Goal: Task Accomplishment & Management: Manage account settings

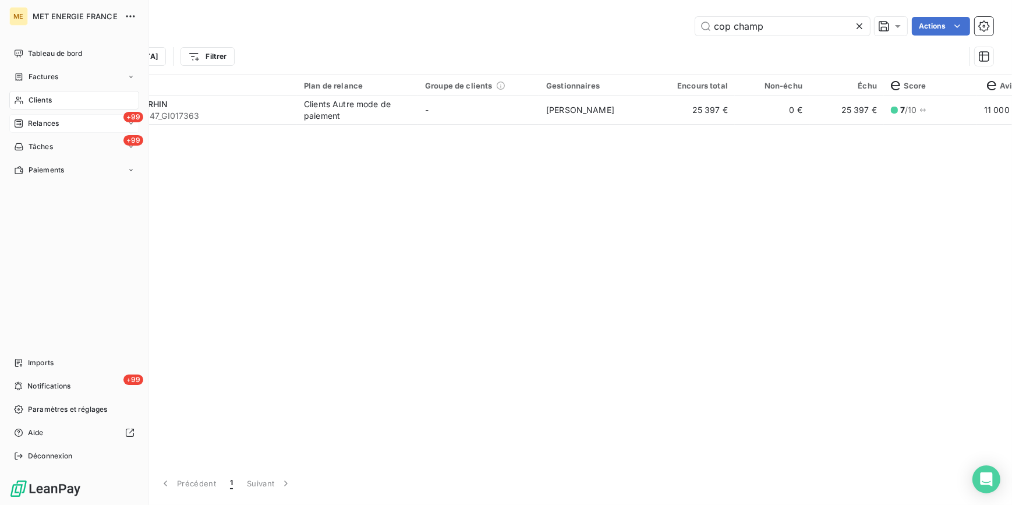
click at [35, 122] on span "Relances" at bounding box center [43, 123] width 31 height 10
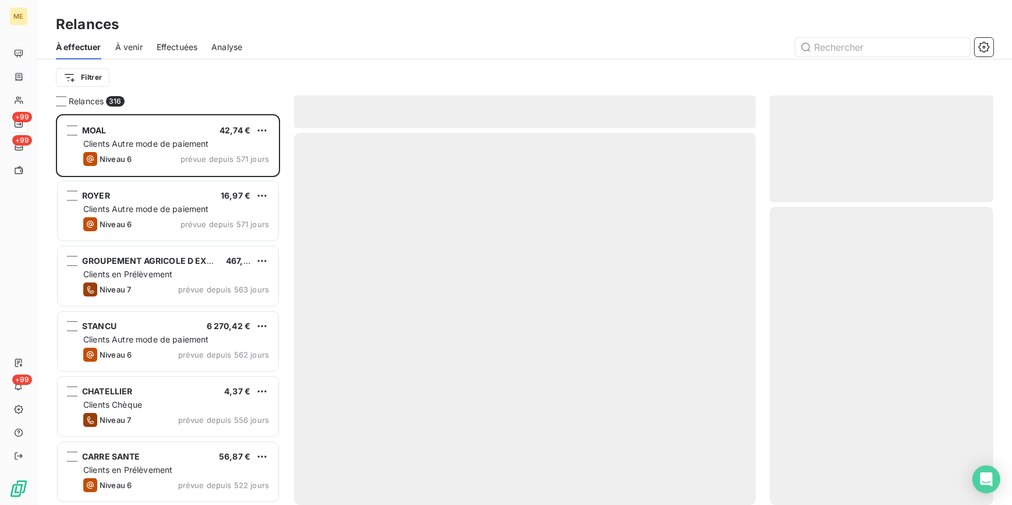
scroll to position [383, 215]
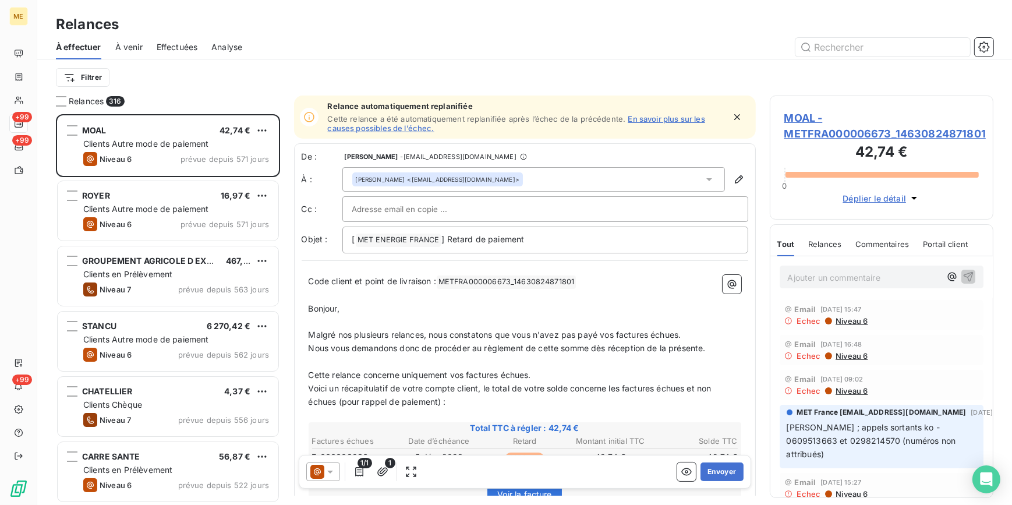
click at [162, 47] on span "Effectuées" at bounding box center [177, 47] width 41 height 12
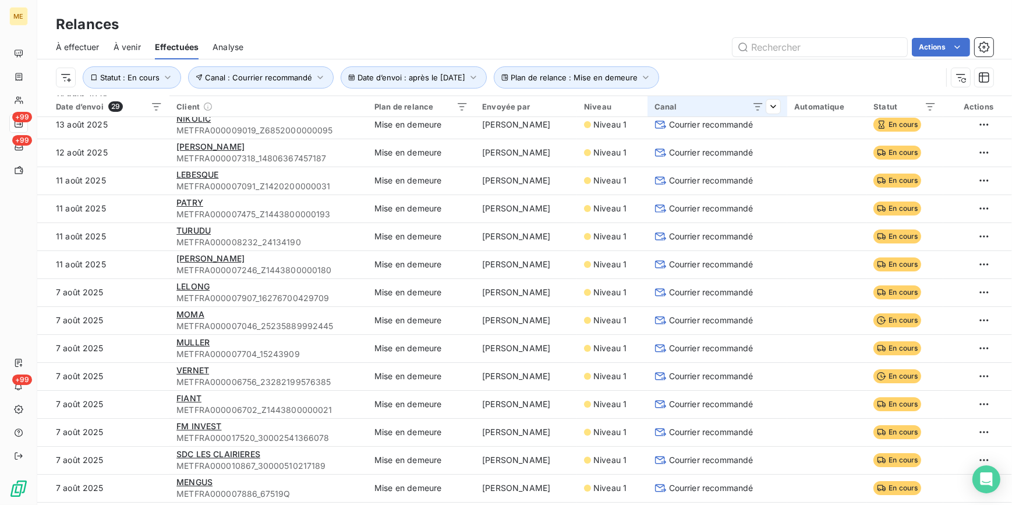
scroll to position [52, 0]
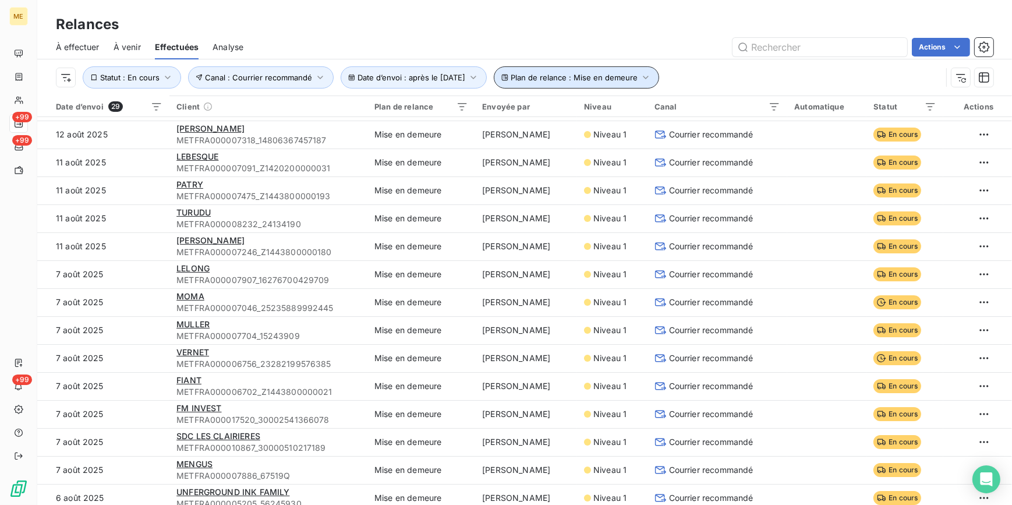
click at [643, 75] on button "Plan de relance : Mise en demeure" at bounding box center [576, 77] width 165 height 22
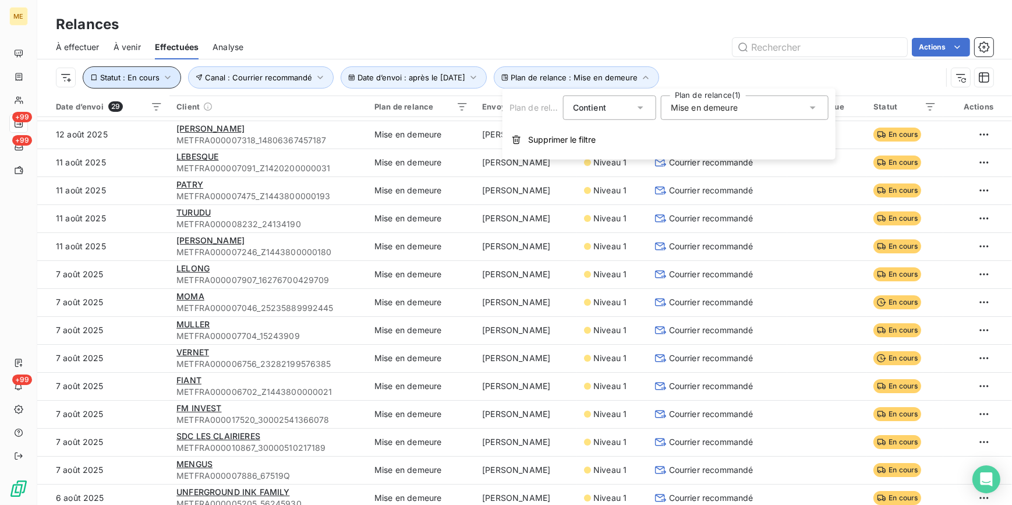
click at [157, 70] on button "Statut : En cours" at bounding box center [132, 77] width 98 height 22
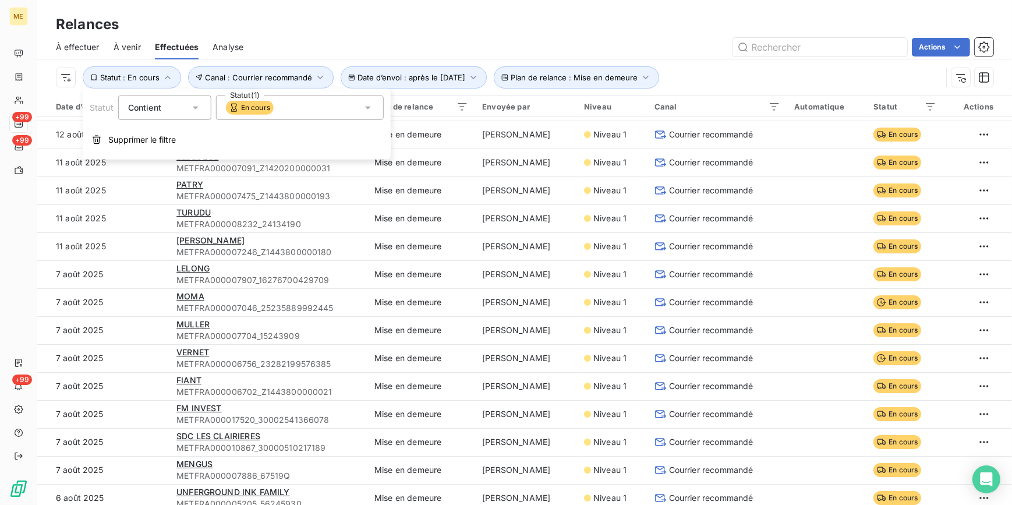
click at [279, 103] on div "En cours" at bounding box center [300, 107] width 168 height 24
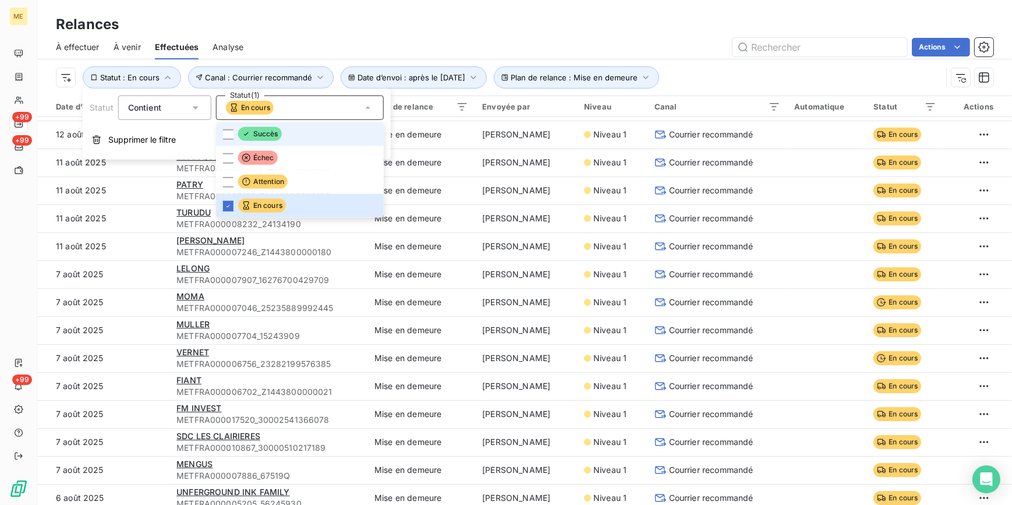
click at [271, 127] on span "Succès" at bounding box center [260, 134] width 44 height 14
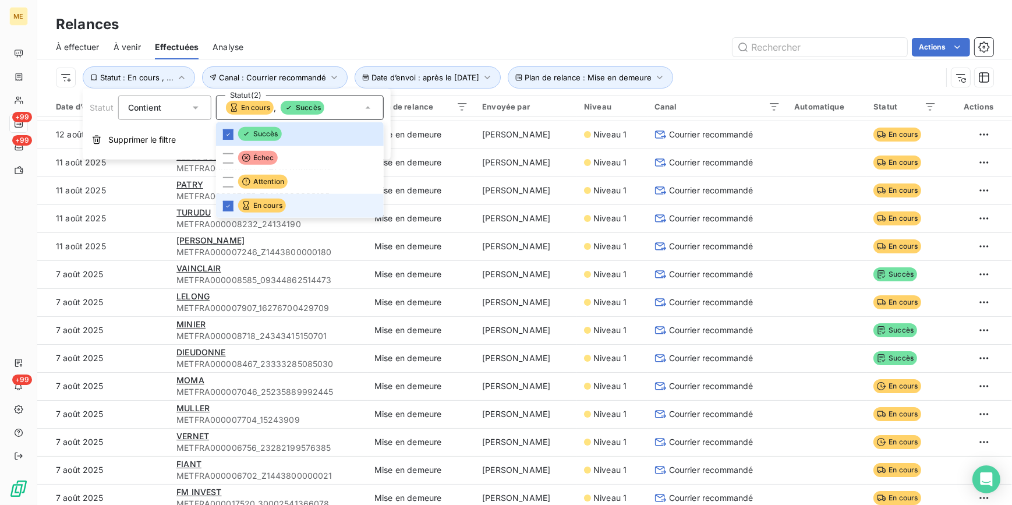
click at [234, 201] on li "En cours" at bounding box center [300, 206] width 168 height 24
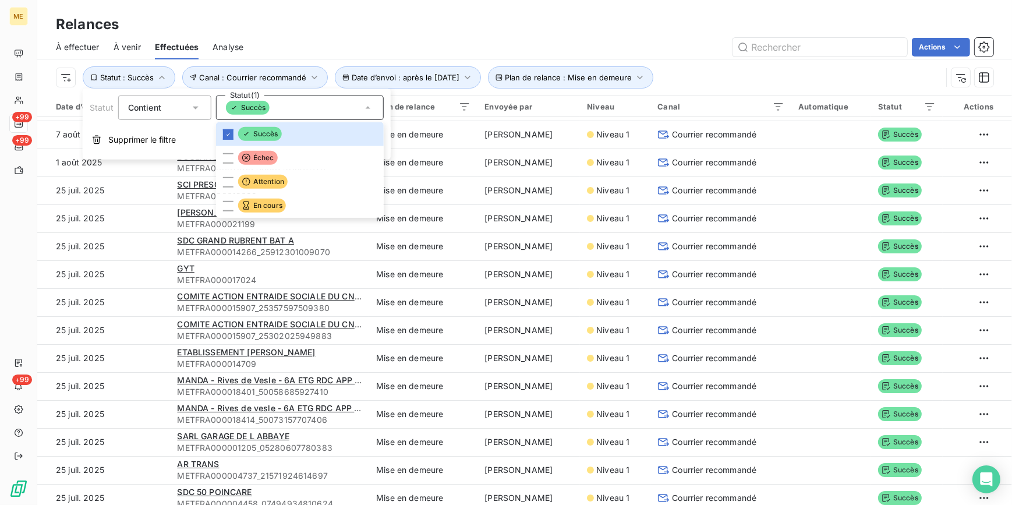
click at [338, 38] on div "Actions" at bounding box center [625, 47] width 736 height 19
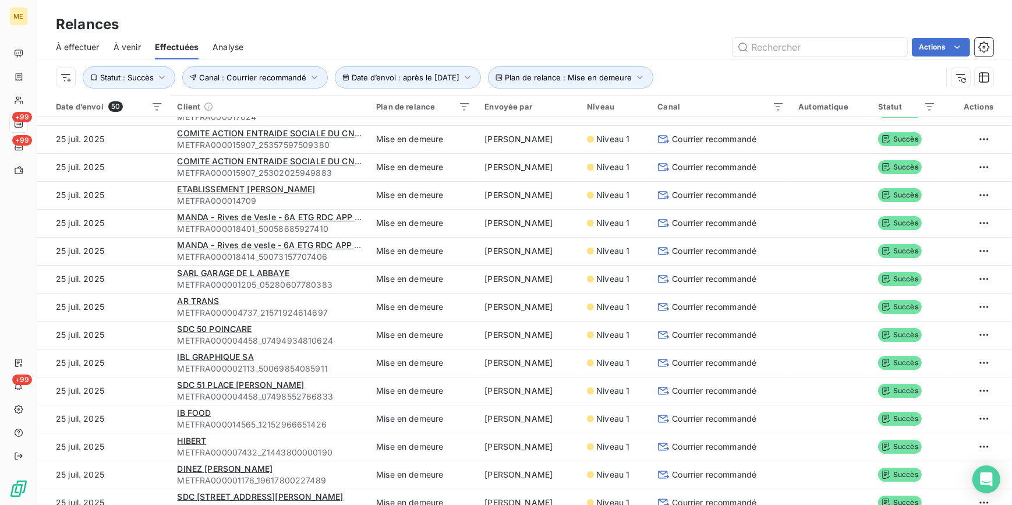
scroll to position [0, 0]
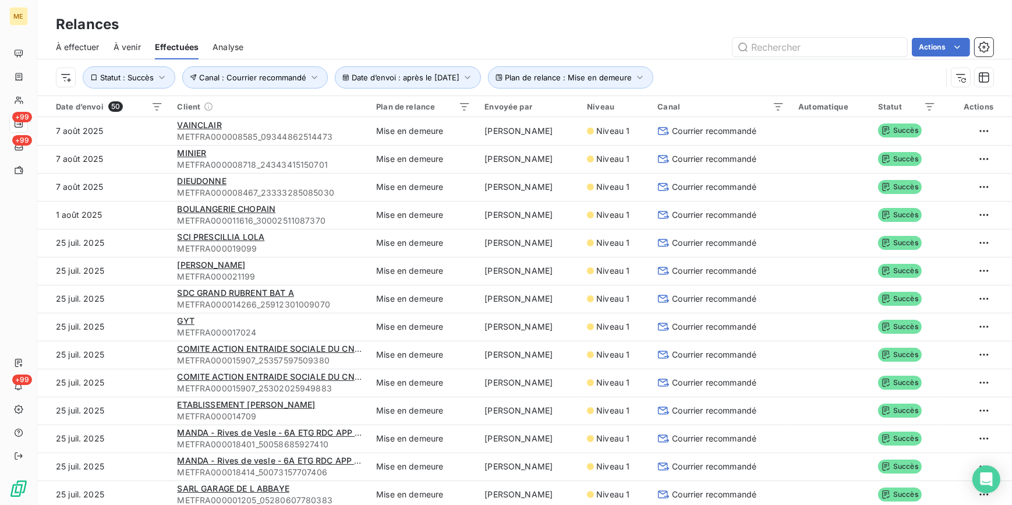
click at [450, 35] on div "À effectuer À venir Effectuées Analyse Actions" at bounding box center [524, 47] width 975 height 24
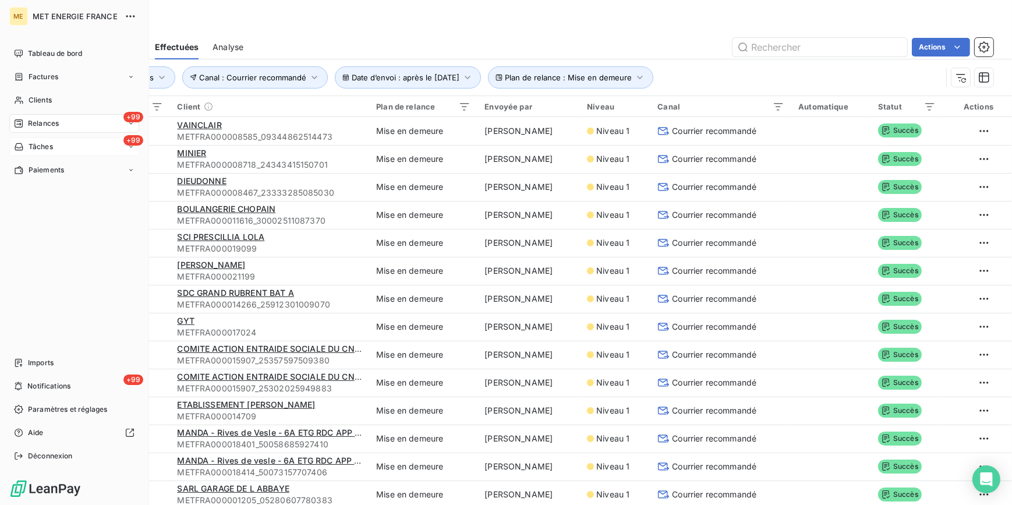
click at [56, 143] on div "+99 Tâches" at bounding box center [74, 146] width 130 height 19
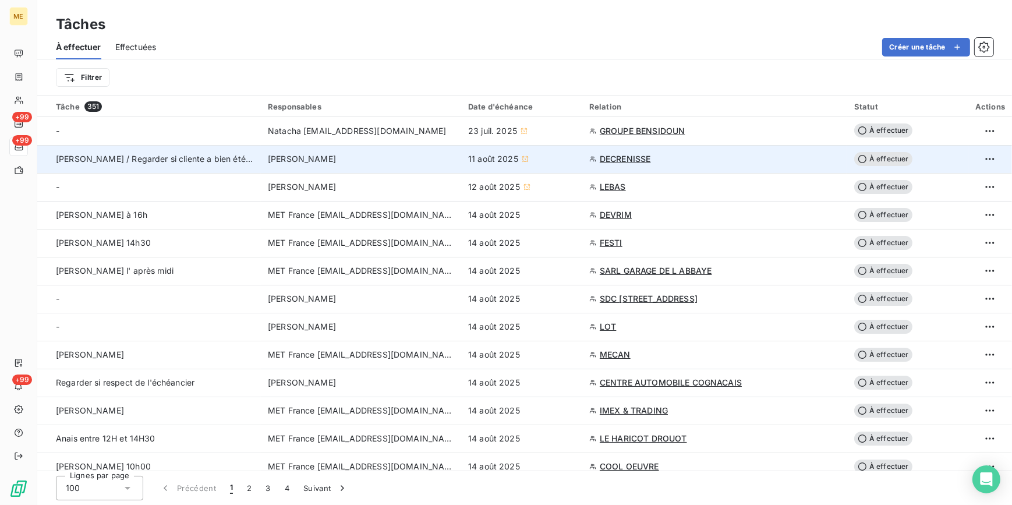
click at [784, 159] on div "DECRENISSE" at bounding box center [714, 159] width 251 height 12
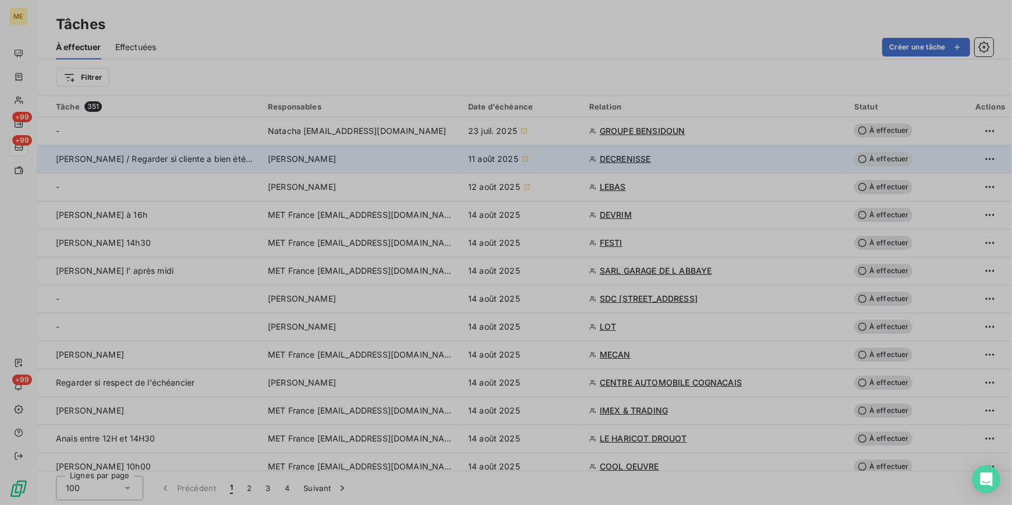
type input "[DATE]"
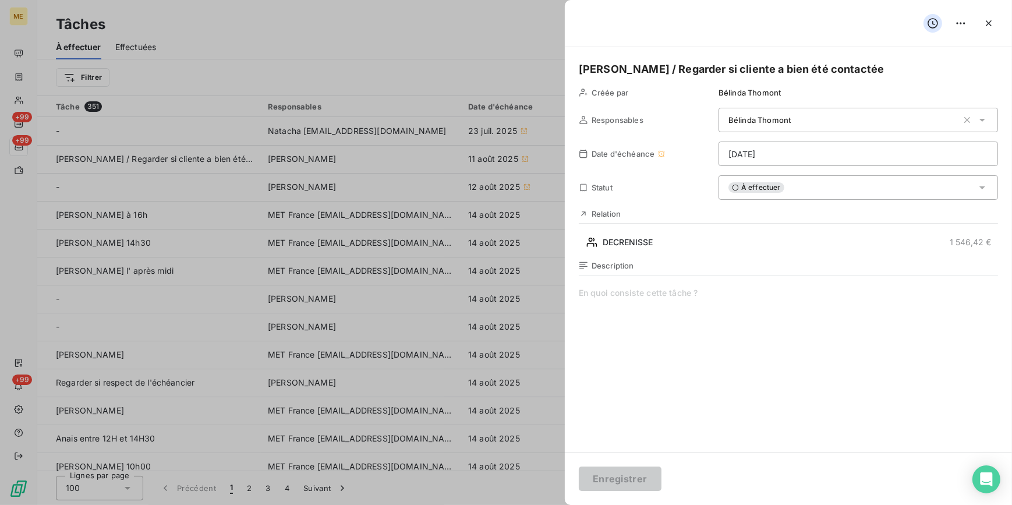
click at [393, 180] on div at bounding box center [506, 252] width 1012 height 505
click at [988, 29] on button "button" at bounding box center [988, 23] width 19 height 19
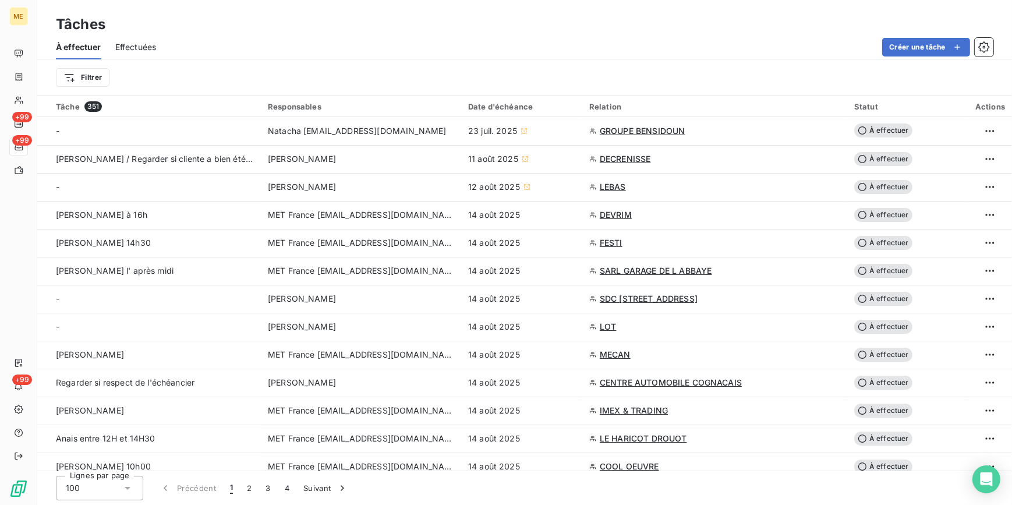
click at [143, 50] on span "Effectuées" at bounding box center [135, 47] width 41 height 12
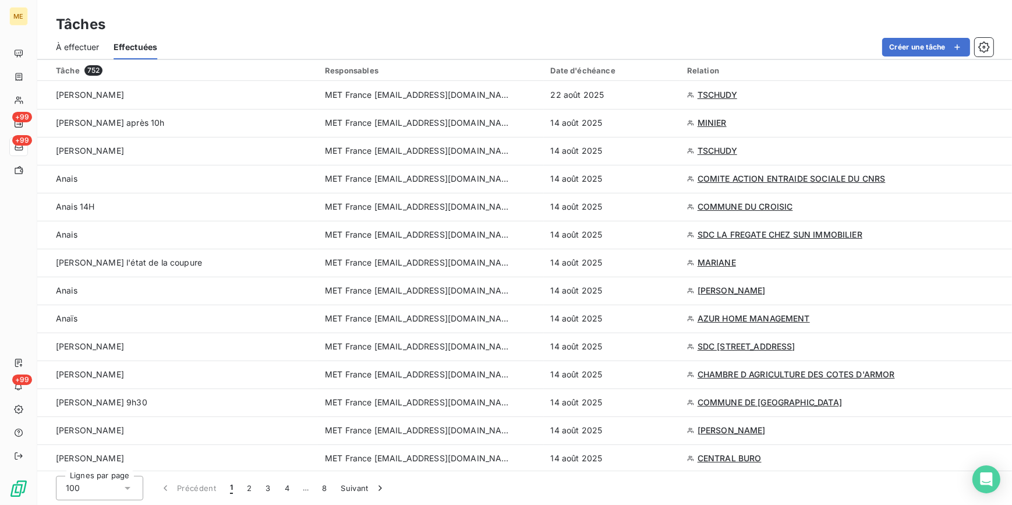
click at [94, 45] on span "À effectuer" at bounding box center [78, 47] width 44 height 12
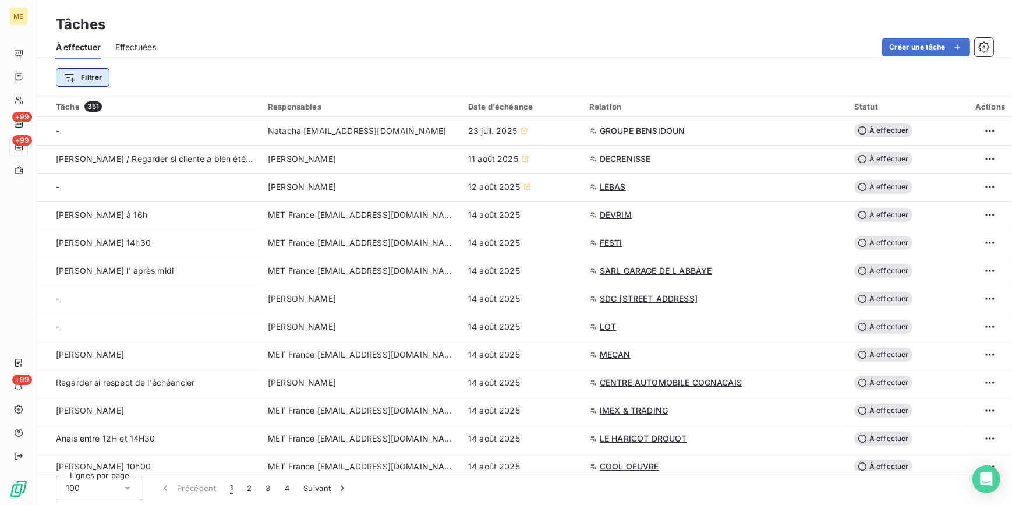
click at [98, 75] on html "ME +99 +99 +99 Tâches À effectuer Effectuées Créer une tâche Filtrer Tâche 351 …" at bounding box center [506, 252] width 1012 height 505
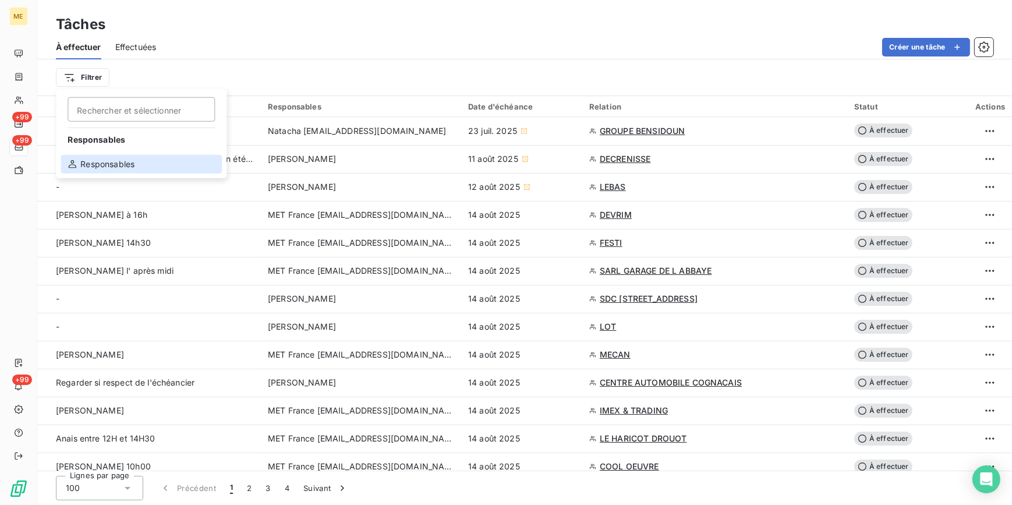
click at [100, 170] on div "Responsables" at bounding box center [141, 164] width 161 height 19
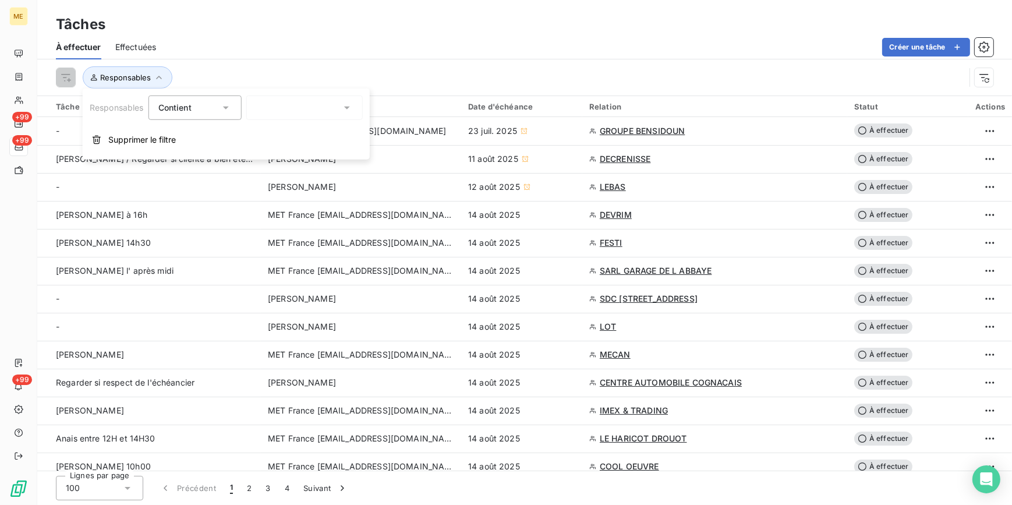
click at [314, 118] on div at bounding box center [304, 107] width 116 height 24
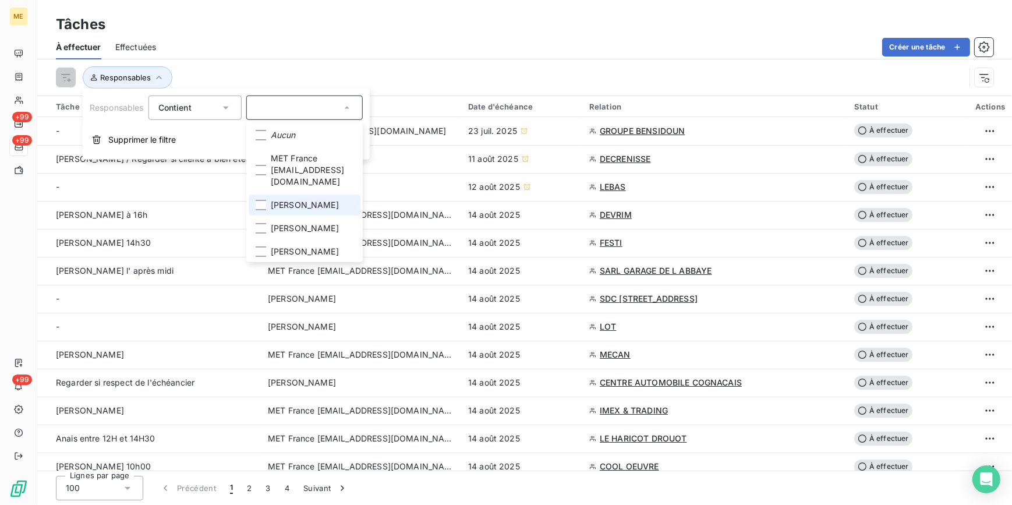
scroll to position [52, 0]
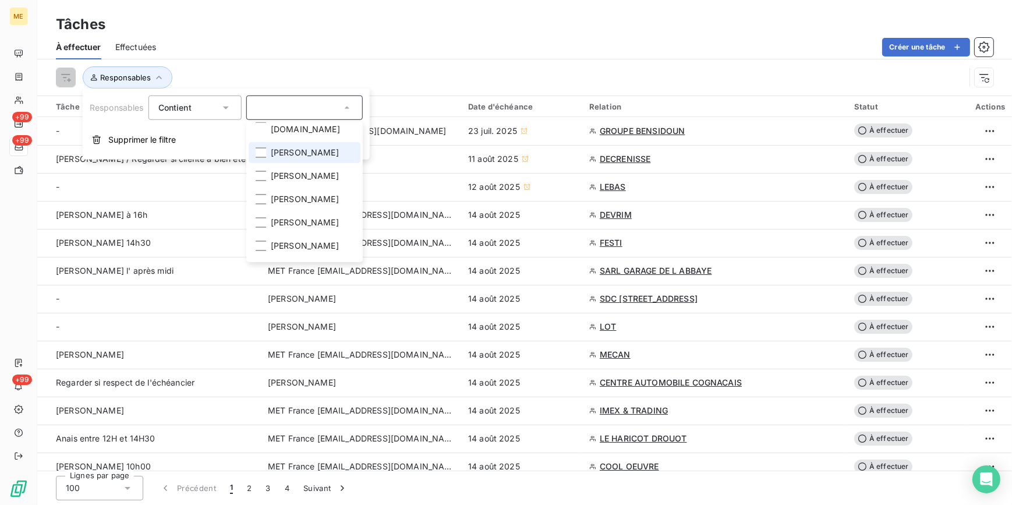
click at [293, 195] on li "[PERSON_NAME]" at bounding box center [305, 199] width 112 height 21
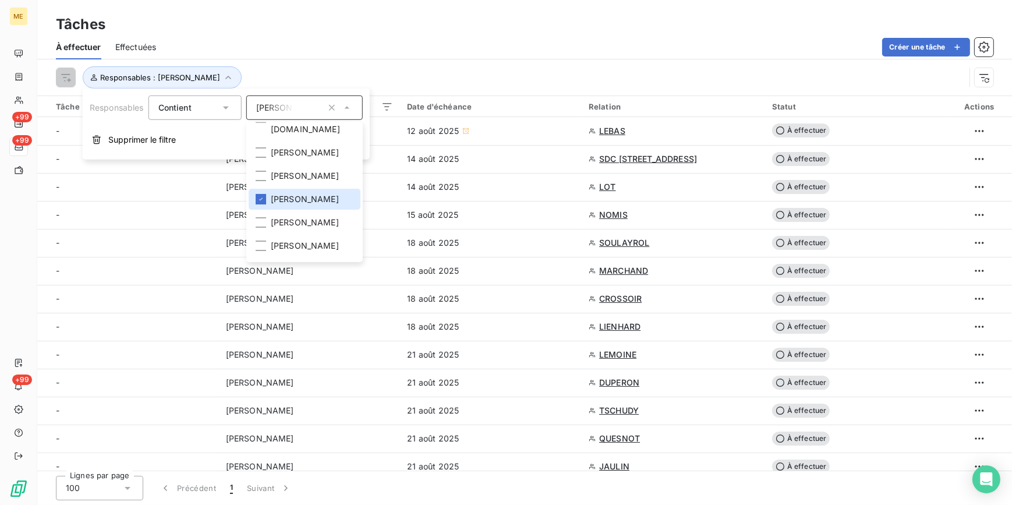
click at [394, 52] on div "Créer une tâche" at bounding box center [581, 47] width 823 height 19
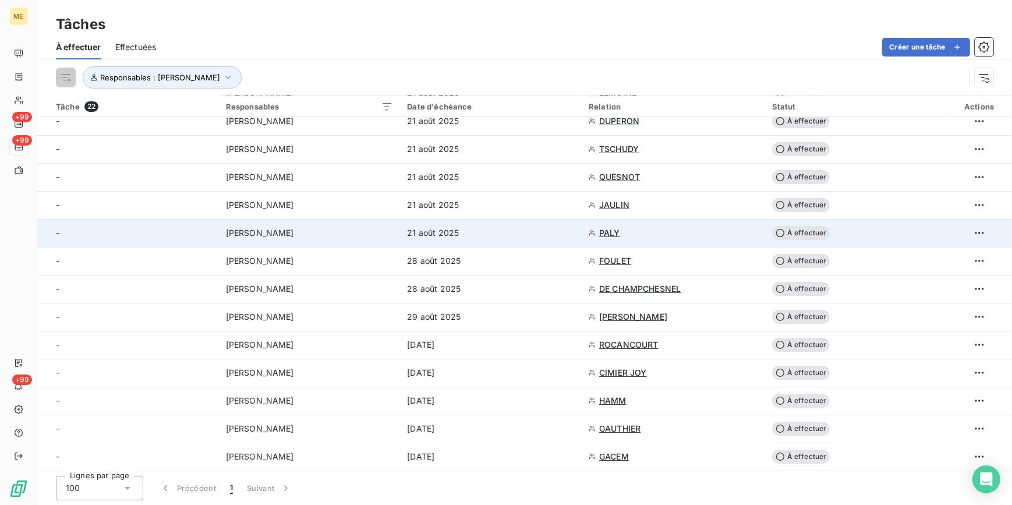
scroll to position [0, 0]
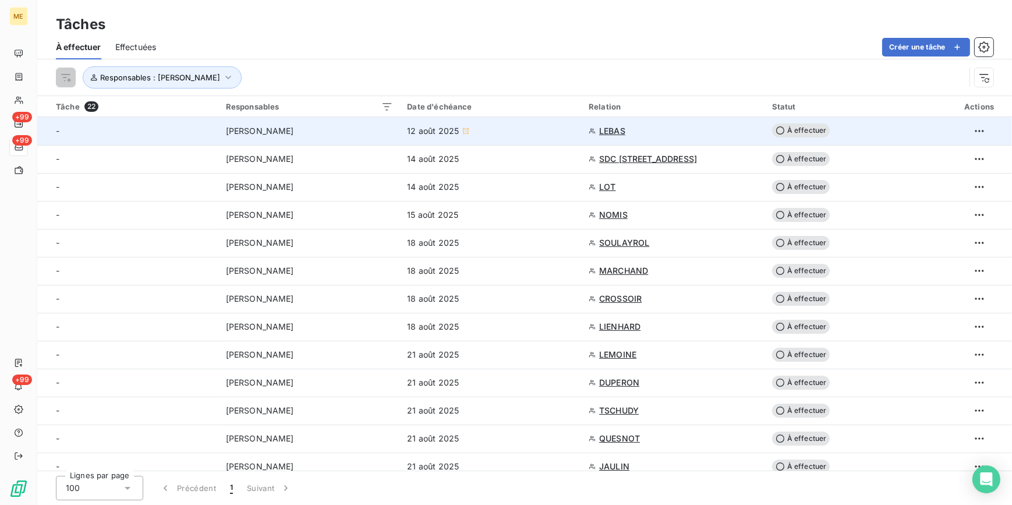
click at [388, 140] on td "[PERSON_NAME]" at bounding box center [310, 131] width 182 height 28
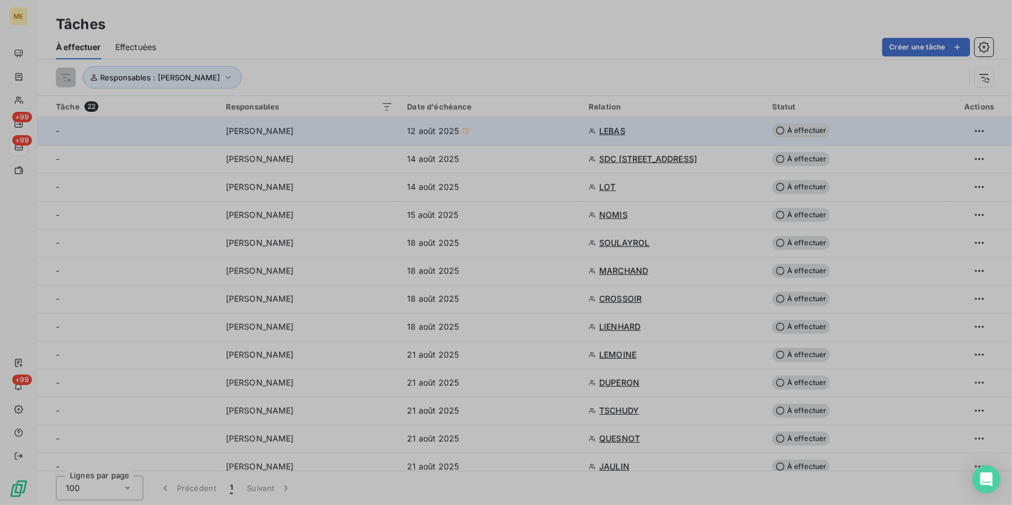
type input "[DATE]"
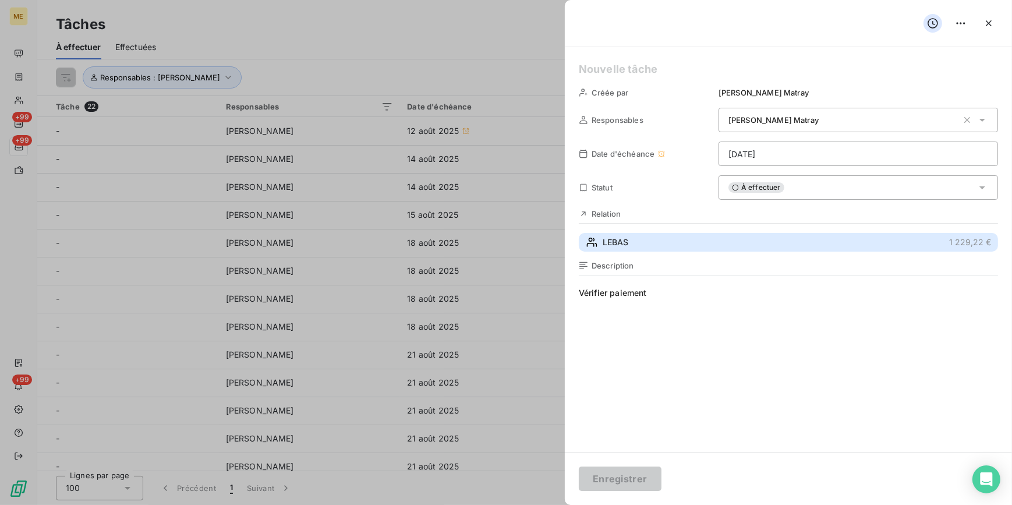
click at [611, 243] on span "LEBAS" at bounding box center [616, 242] width 26 height 12
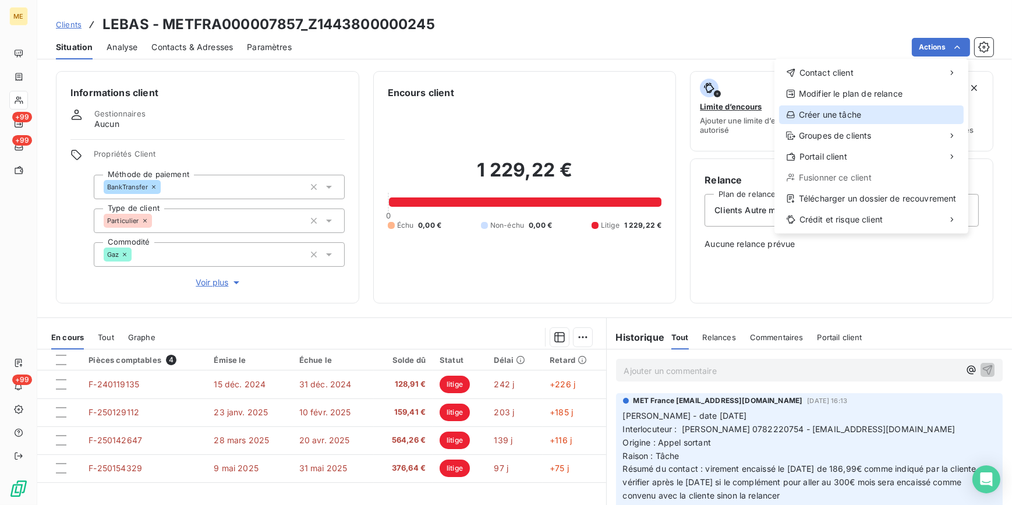
click at [943, 120] on div "Créer une tâche" at bounding box center [871, 114] width 185 height 19
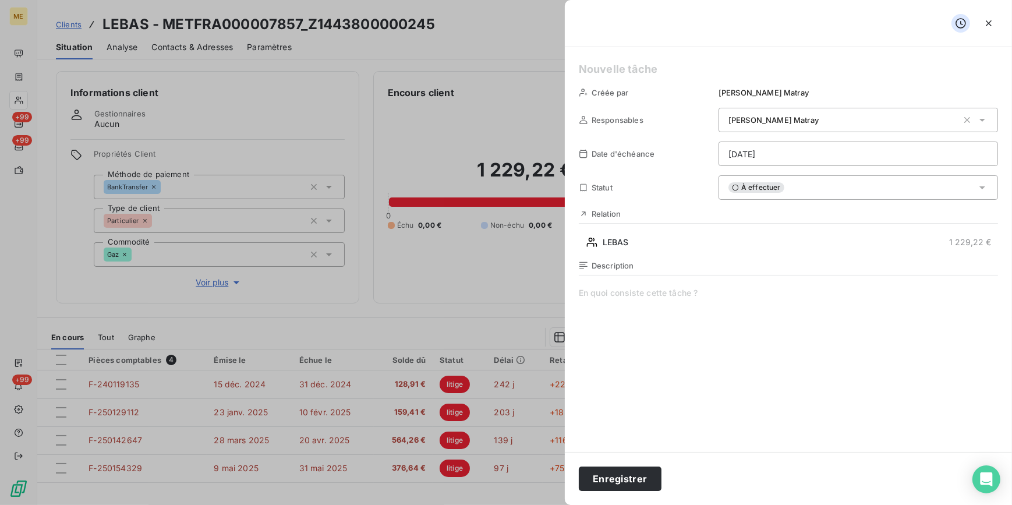
click at [798, 150] on html "ME +99 +99 +99 Clients LEBAS - METFRA000007857_Z1443800000245 Situation Analyse…" at bounding box center [506, 252] width 1012 height 505
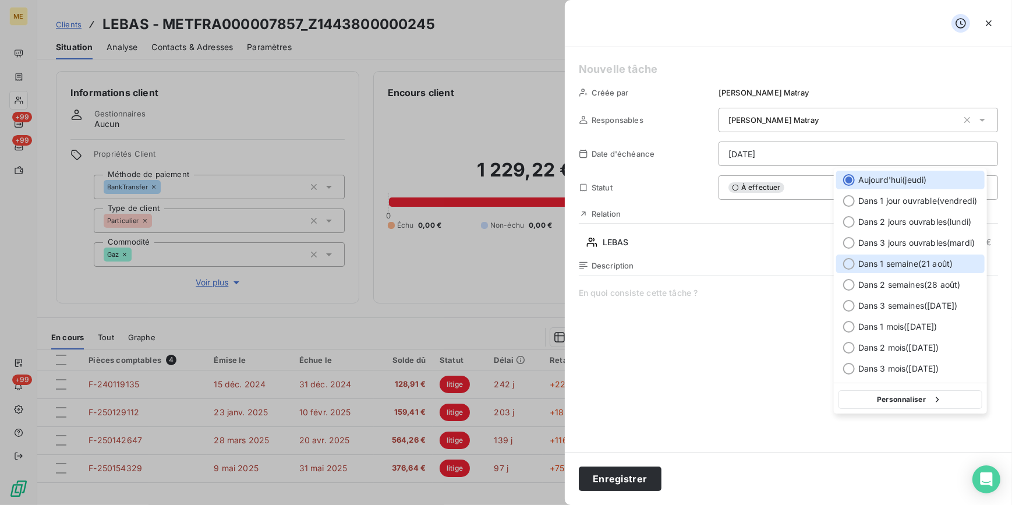
click at [878, 262] on span "Dans 1 semaine ( 21 août )" at bounding box center [905, 264] width 94 height 12
type input "[DATE]"
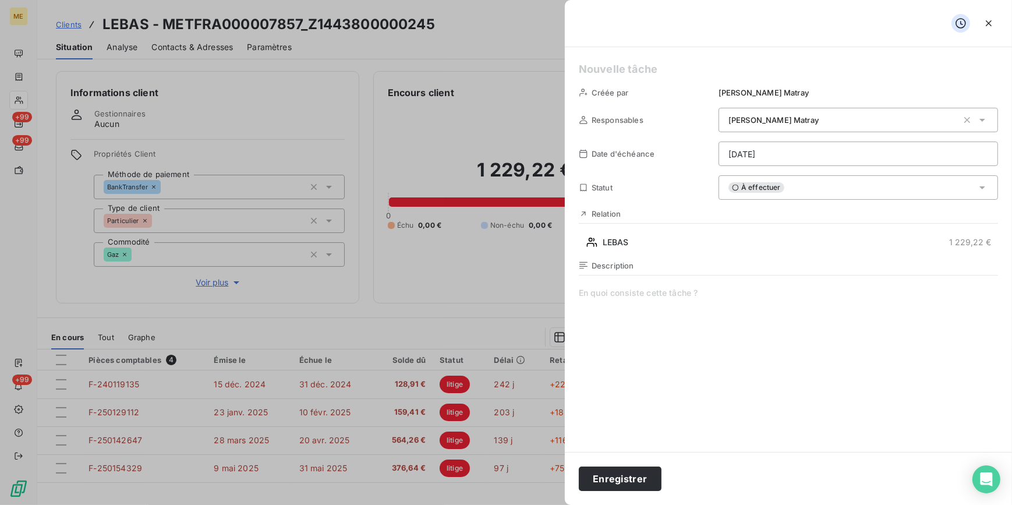
click at [651, 303] on span at bounding box center [788, 399] width 419 height 224
click at [627, 477] on button "Enregistrer" at bounding box center [620, 478] width 83 height 24
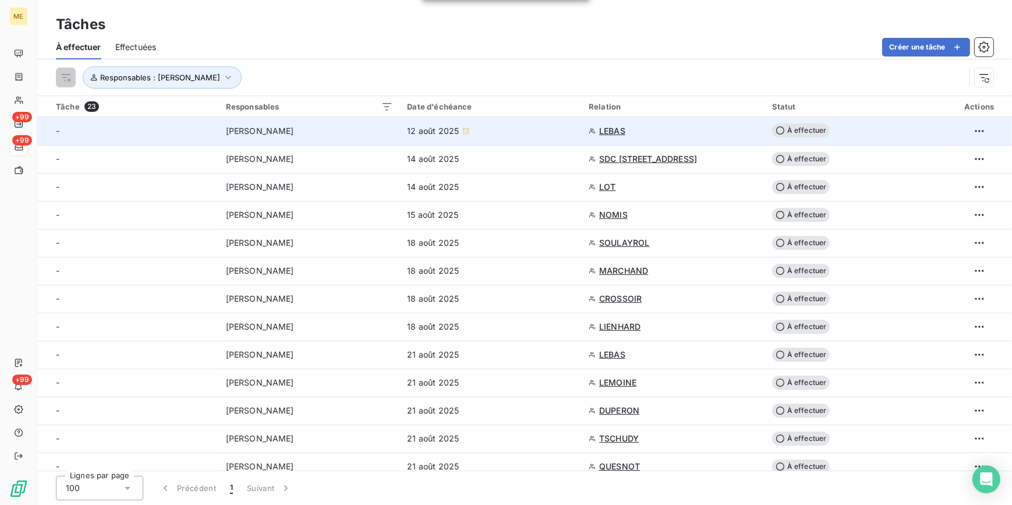
click at [965, 133] on div at bounding box center [980, 131] width 52 height 19
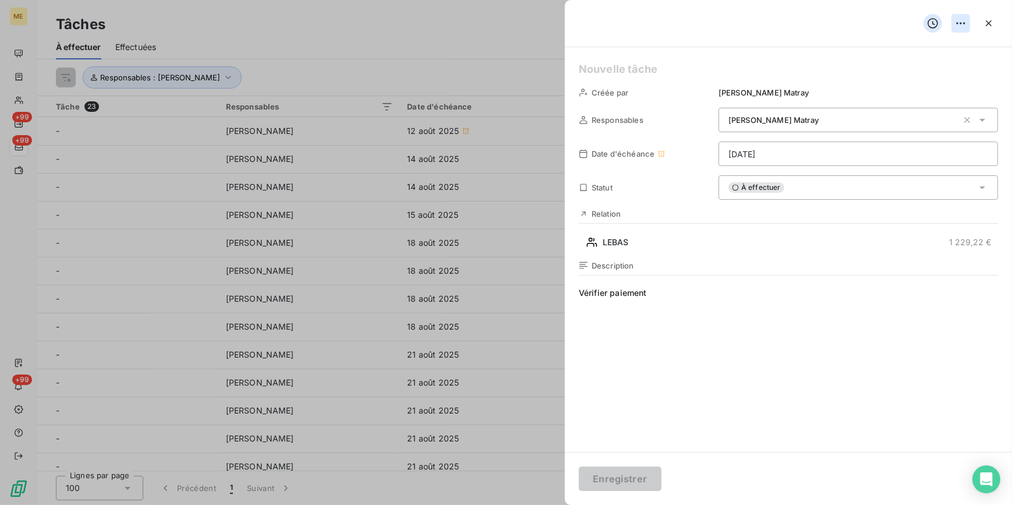
click at [962, 24] on html "ME +99 +99 +99 Tâches À effectuer Effectuées Créer une tâche Responsables : [PE…" at bounding box center [506, 252] width 1012 height 505
click at [937, 50] on div "Supprimer la tâche" at bounding box center [914, 49] width 101 height 19
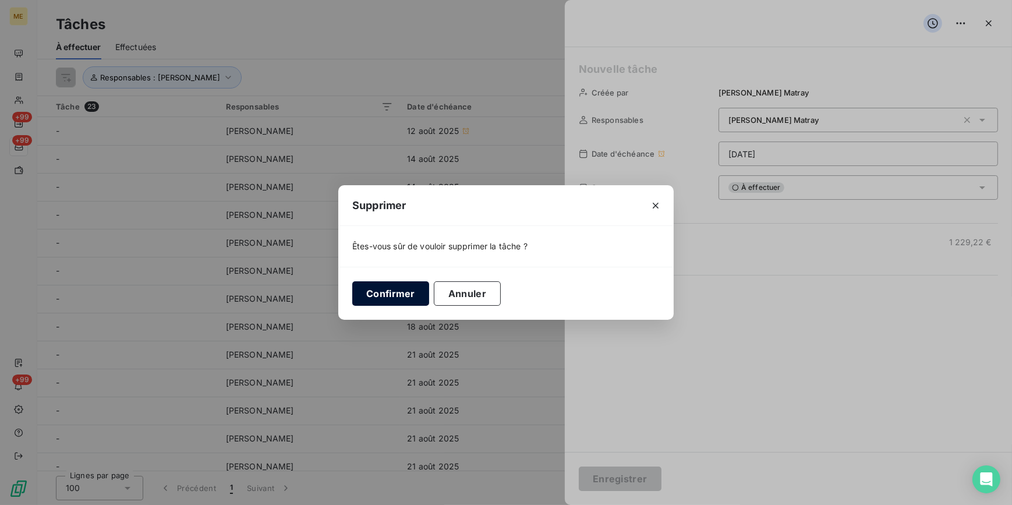
click at [403, 296] on button "Confirmer" at bounding box center [390, 293] width 77 height 24
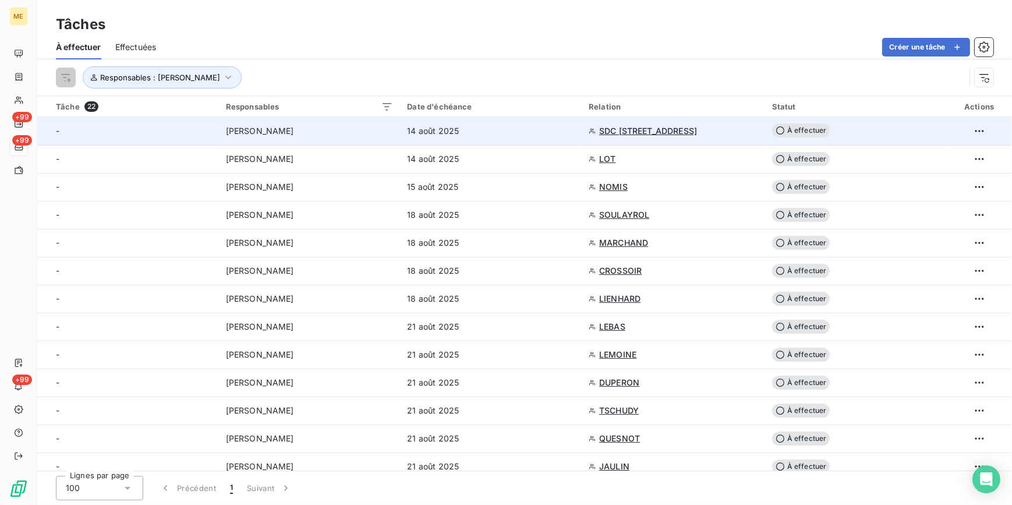
click at [458, 130] on div "14 août 2025" at bounding box center [491, 131] width 168 height 12
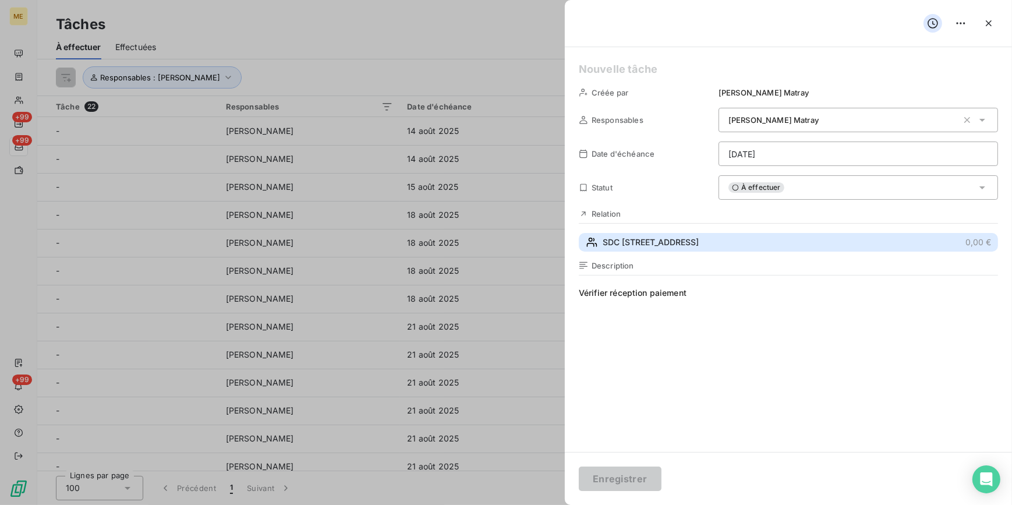
click at [650, 240] on span "SDC [STREET_ADDRESS]" at bounding box center [651, 242] width 96 height 12
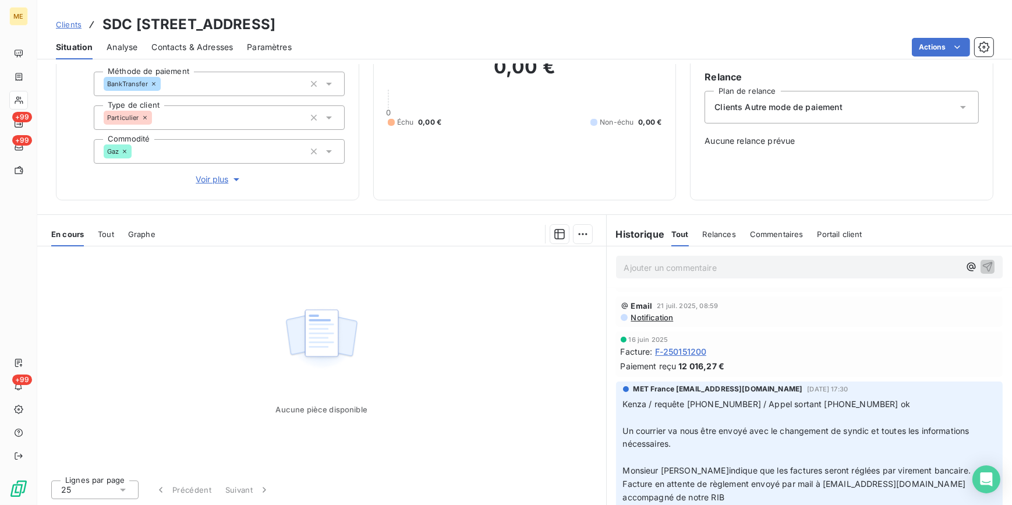
scroll to position [264, 0]
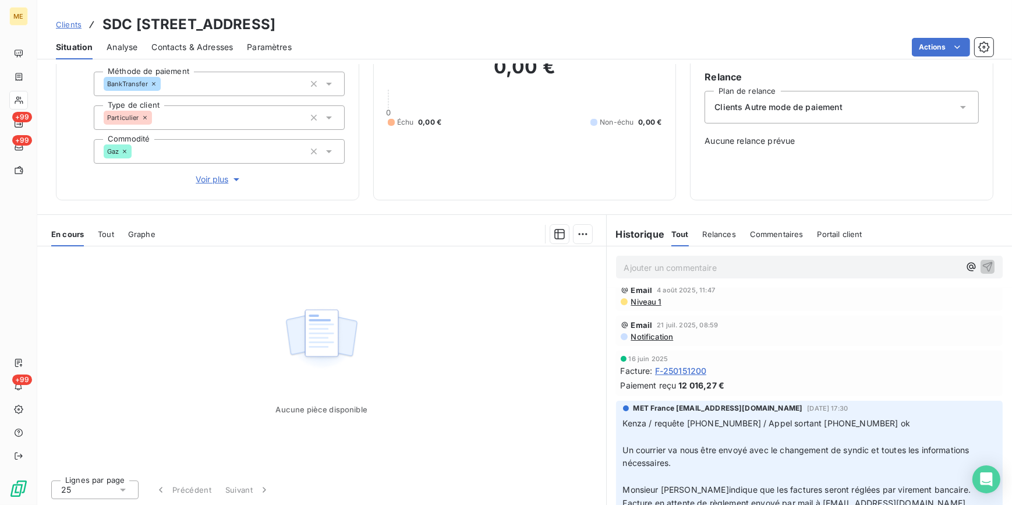
drag, startPoint x: 489, startPoint y: 391, endPoint x: 467, endPoint y: 386, distance: 22.0
click at [489, 391] on div "Aucune pièce disponible" at bounding box center [321, 358] width 569 height 224
drag, startPoint x: 495, startPoint y: 19, endPoint x: 268, endPoint y: 22, distance: 226.5
click at [268, 22] on div "Clients SDC [STREET_ADDRESS]" at bounding box center [524, 24] width 975 height 21
copy h3 "METFRA000004218_GI119236"
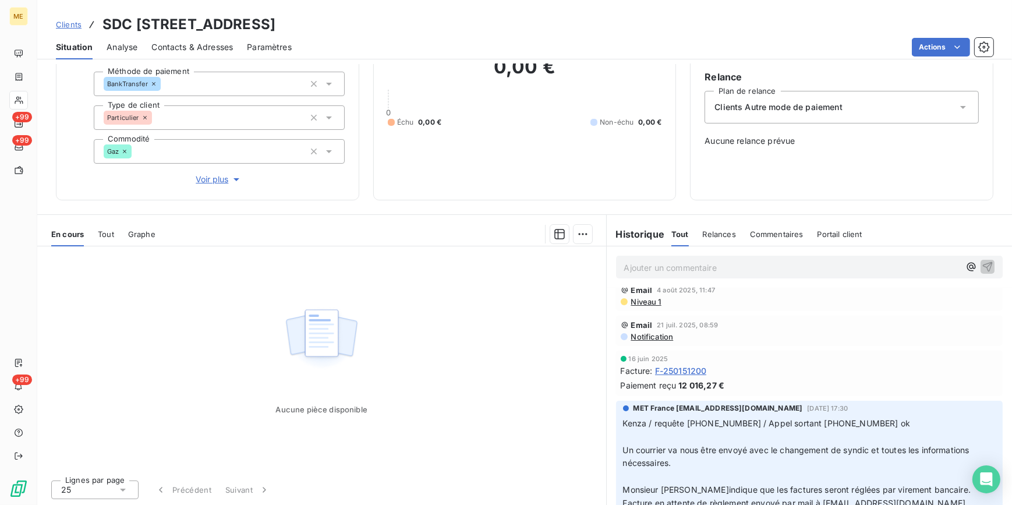
click at [73, 20] on span "Clients" at bounding box center [69, 24] width 26 height 9
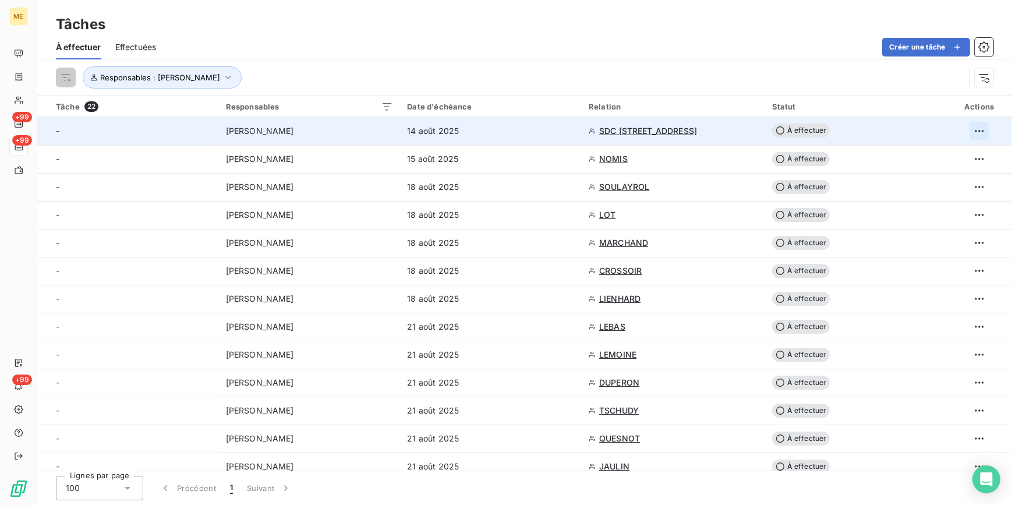
click at [975, 133] on html "ME +99 +99 +99 Tâches À effectuer Effectuées Créer une tâche Responsables : [PE…" at bounding box center [506, 252] width 1012 height 505
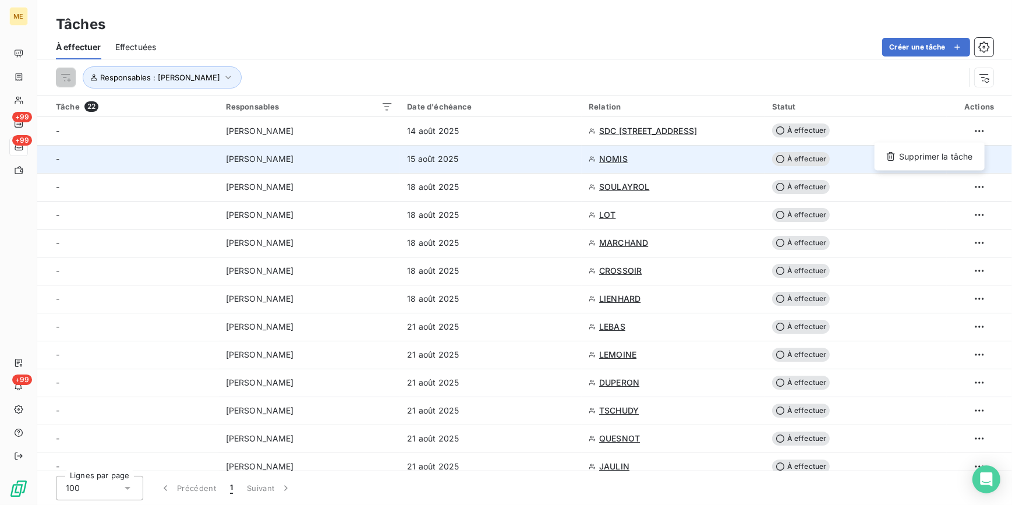
drag, startPoint x: 936, startPoint y: 156, endPoint x: 885, endPoint y: 160, distance: 51.3
click at [934, 156] on div "Supprimer la tâche" at bounding box center [929, 156] width 101 height 19
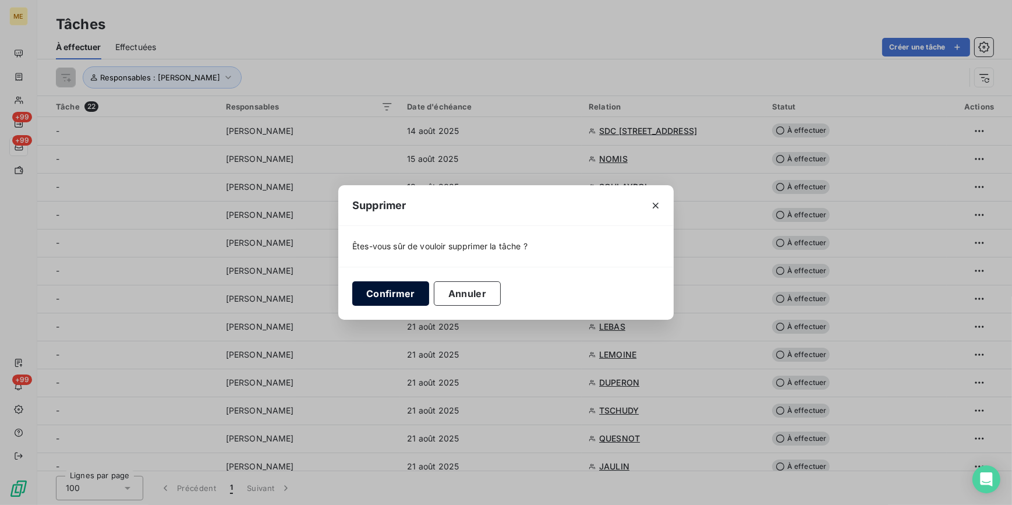
click at [389, 291] on button "Confirmer" at bounding box center [390, 293] width 77 height 24
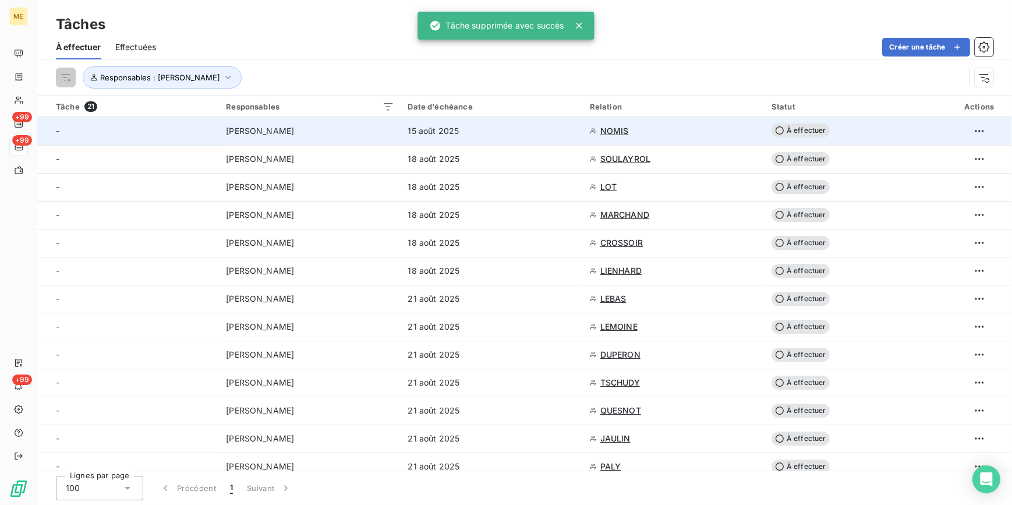
click at [515, 143] on td "15 août 2025" at bounding box center [492, 131] width 182 height 28
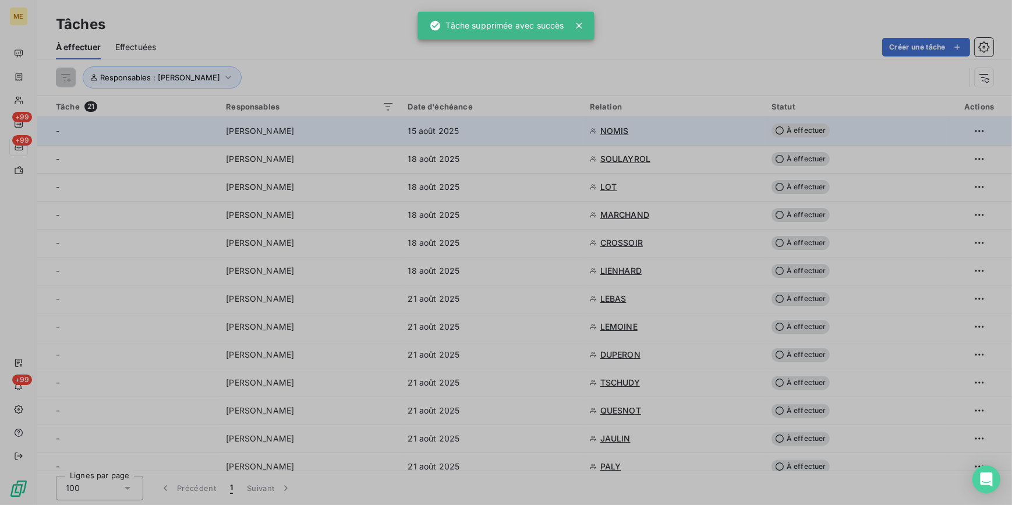
type input "[DATE]"
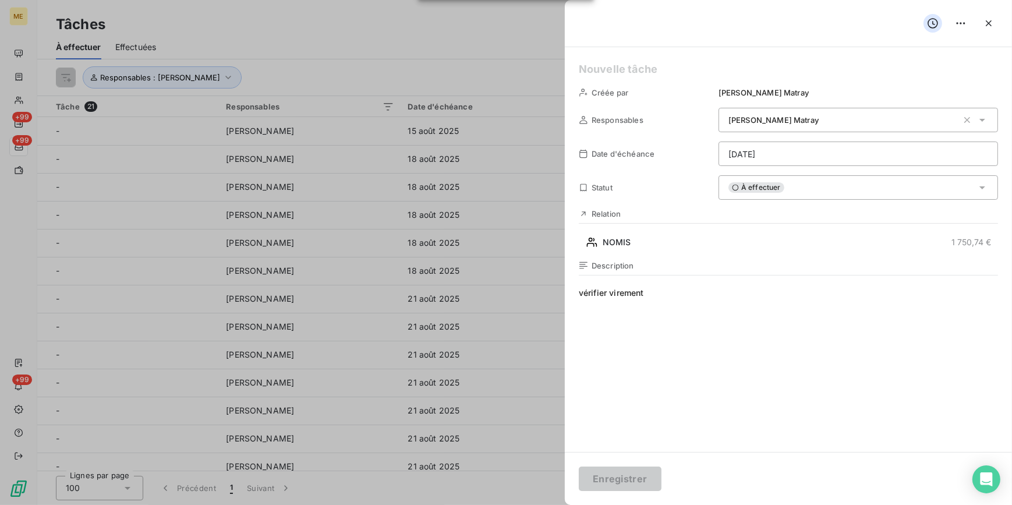
click at [341, 214] on div at bounding box center [506, 252] width 1012 height 505
drag, startPoint x: 437, startPoint y: 52, endPoint x: 498, endPoint y: 47, distance: 61.3
click at [437, 51] on div at bounding box center [506, 252] width 1012 height 505
click at [993, 20] on icon "button" at bounding box center [989, 23] width 12 height 12
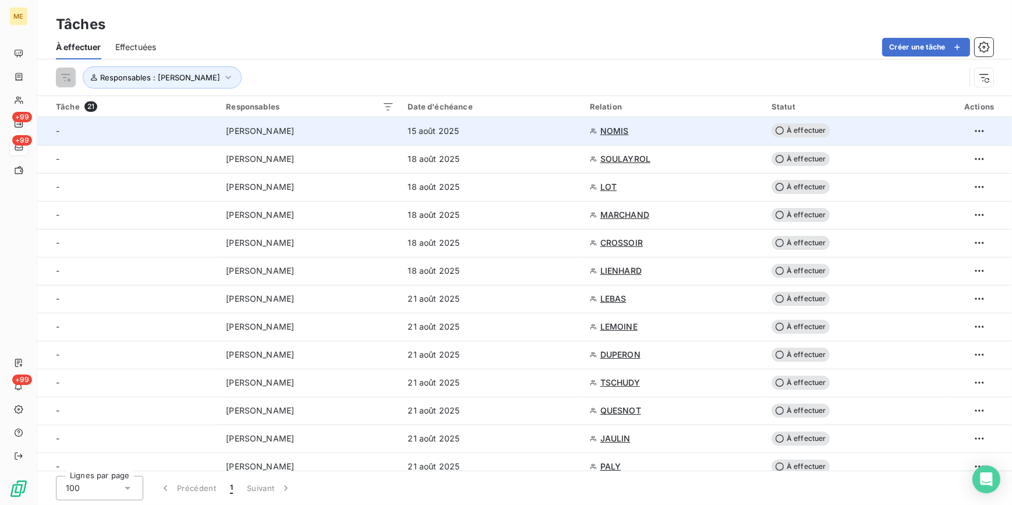
click at [541, 127] on div "15 août 2025" at bounding box center [492, 131] width 168 height 12
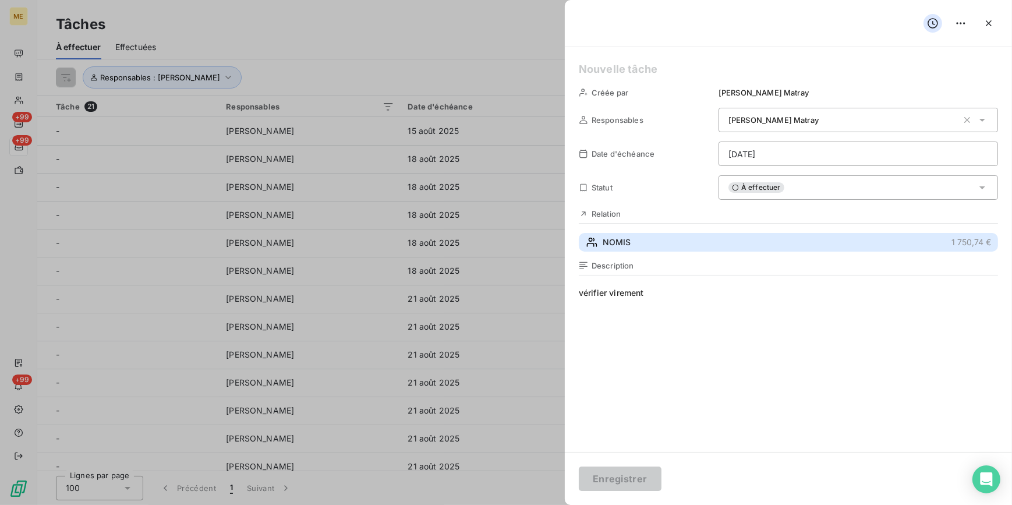
click at [697, 245] on button "NOMIS 1 750,74 €" at bounding box center [788, 242] width 419 height 19
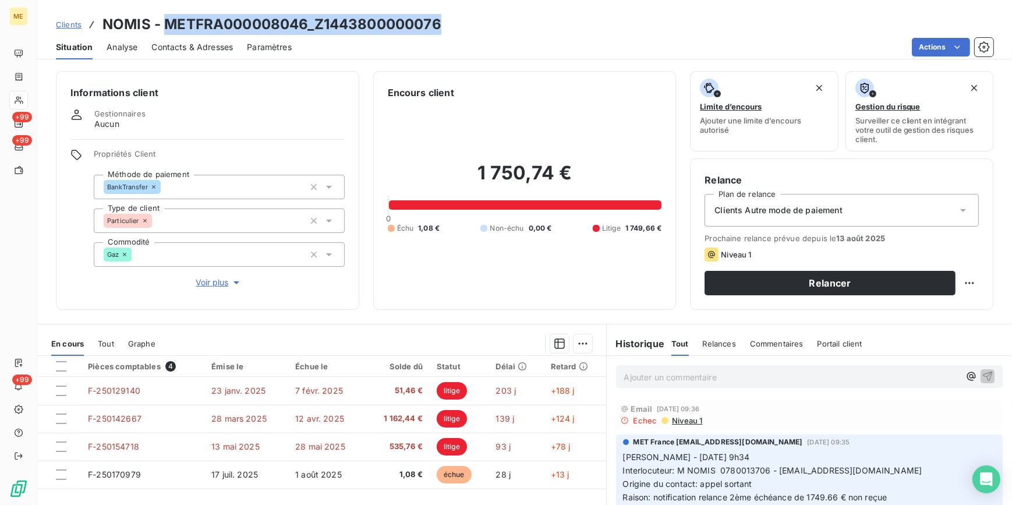
drag, startPoint x: 447, startPoint y: 28, endPoint x: 169, endPoint y: 21, distance: 278.4
click at [169, 21] on div "Clients NOMIS - METFRA000008046_Z1443800000076" at bounding box center [524, 24] width 975 height 21
copy h3 "METFRA000008046_Z1443800000076"
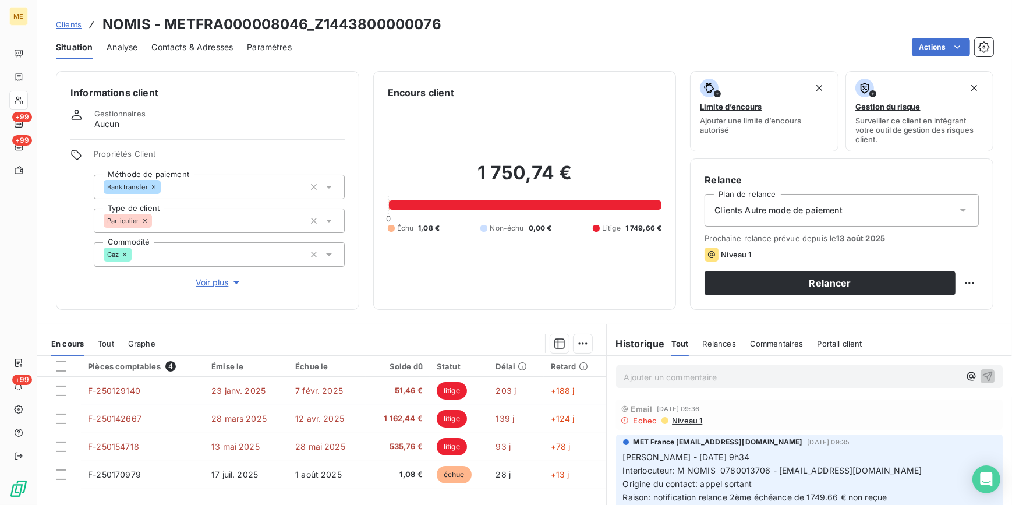
click at [835, 208] on span "Clients Autre mode de paiement" at bounding box center [778, 210] width 128 height 12
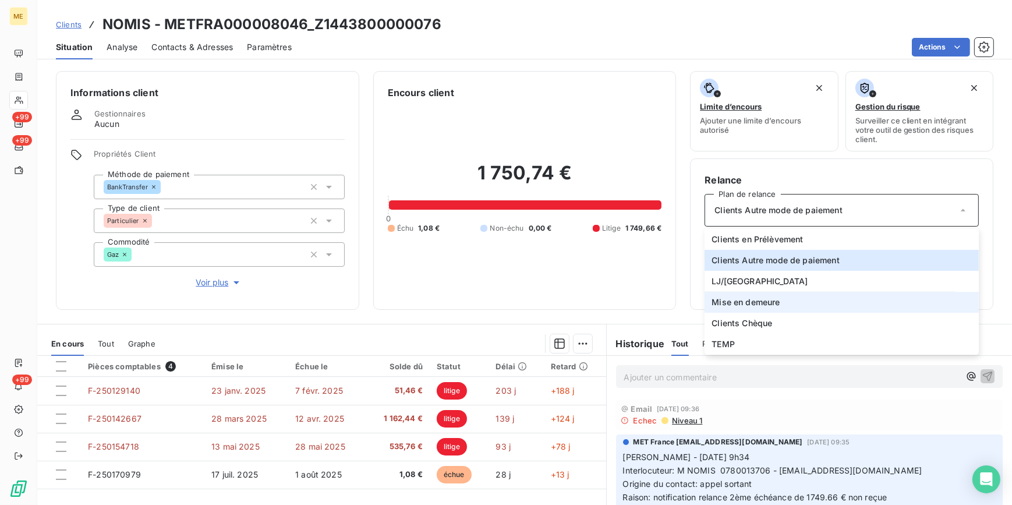
click at [729, 299] on span "Mise en demeure" at bounding box center [745, 302] width 68 height 12
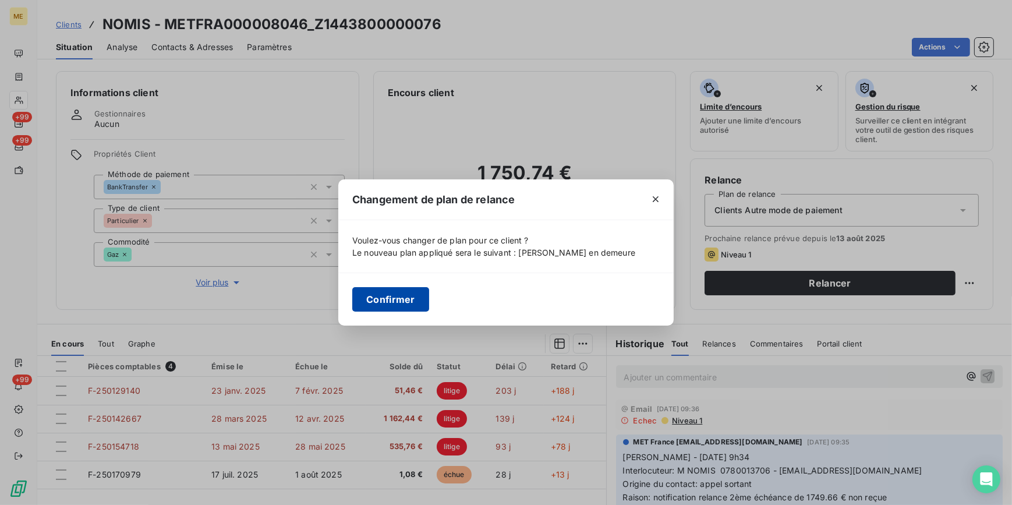
click at [402, 299] on button "Confirmer" at bounding box center [390, 299] width 77 height 24
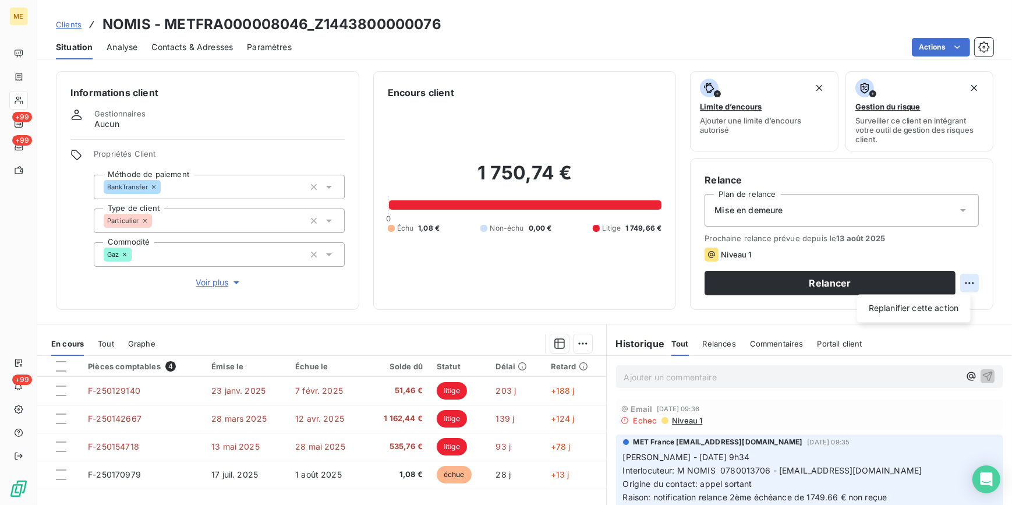
click at [963, 278] on html "ME +99 +99 +99 Clients NOMIS - METFRA000008046_Z1443800000076 Situation Analyse…" at bounding box center [506, 252] width 1012 height 505
click at [927, 310] on div "Replanifier cette action" at bounding box center [914, 308] width 104 height 19
select select "7"
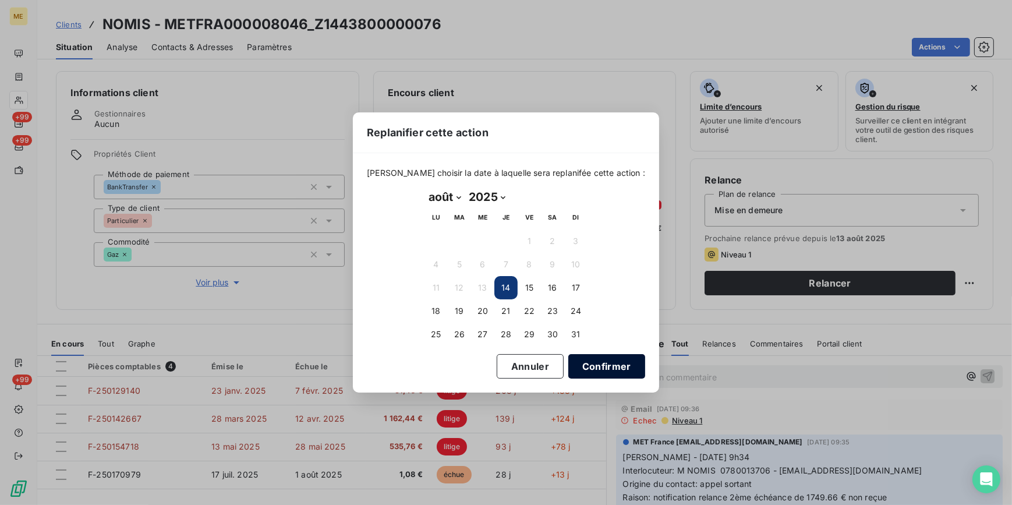
click at [590, 368] on button "Confirmer" at bounding box center [606, 366] width 77 height 24
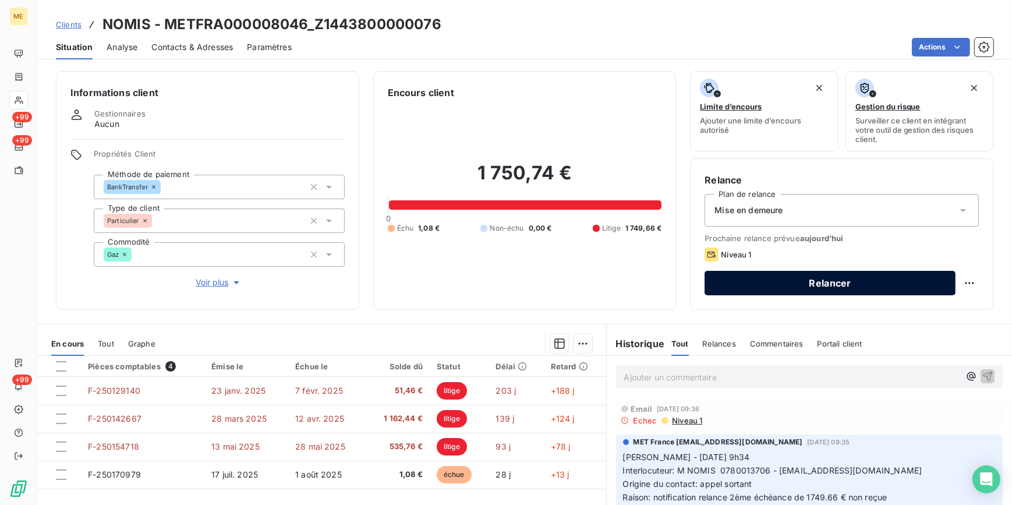
click at [745, 285] on button "Relancer" at bounding box center [829, 283] width 251 height 24
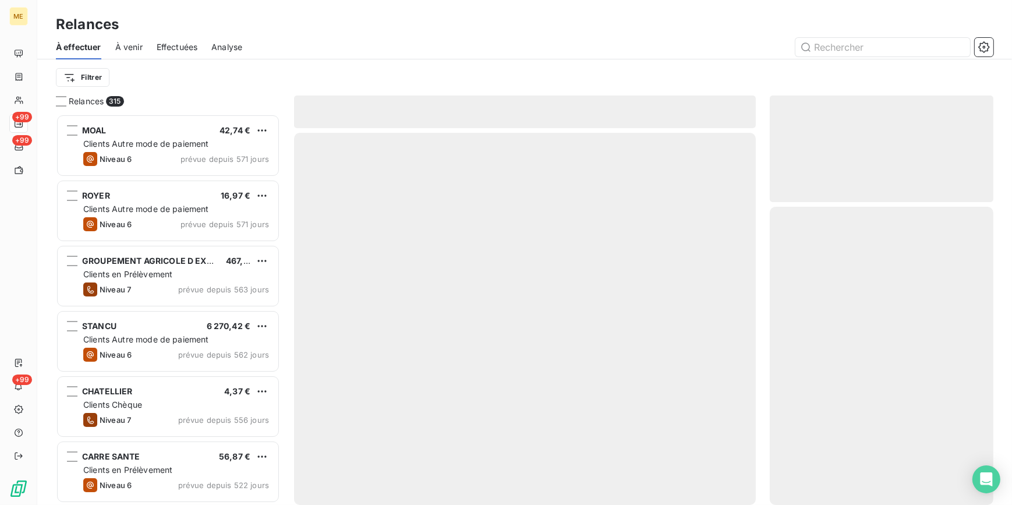
scroll to position [383, 215]
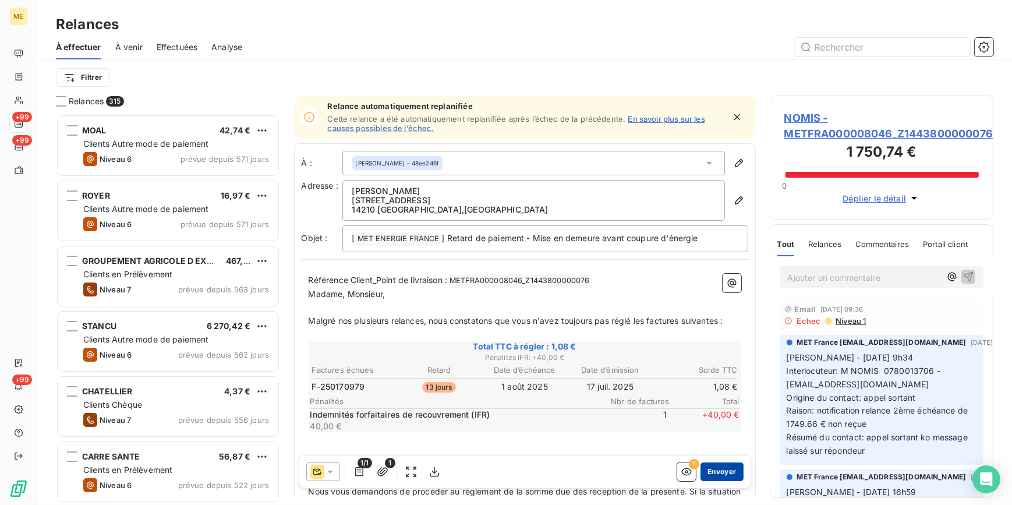
click at [728, 469] on button "Envoyer" at bounding box center [721, 471] width 42 height 19
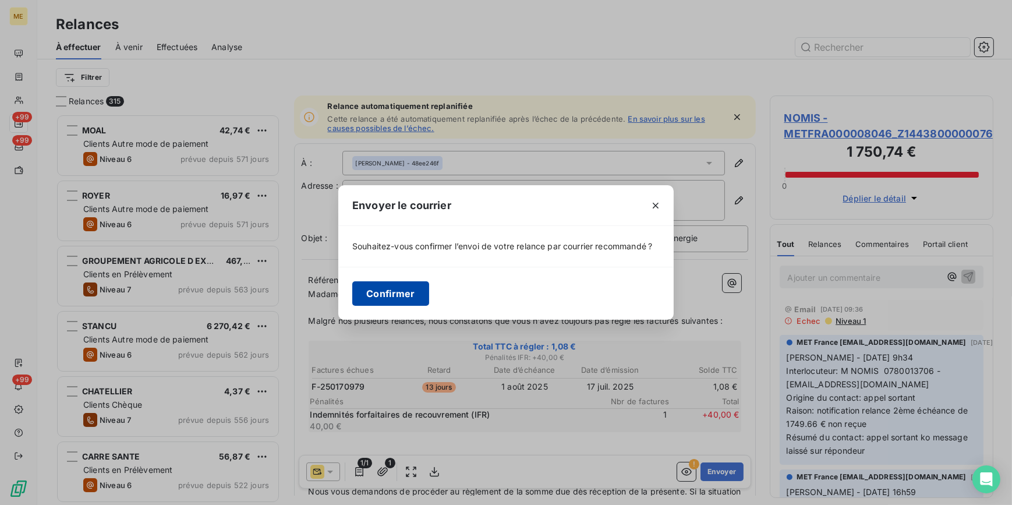
click at [389, 287] on button "Confirmer" at bounding box center [390, 293] width 77 height 24
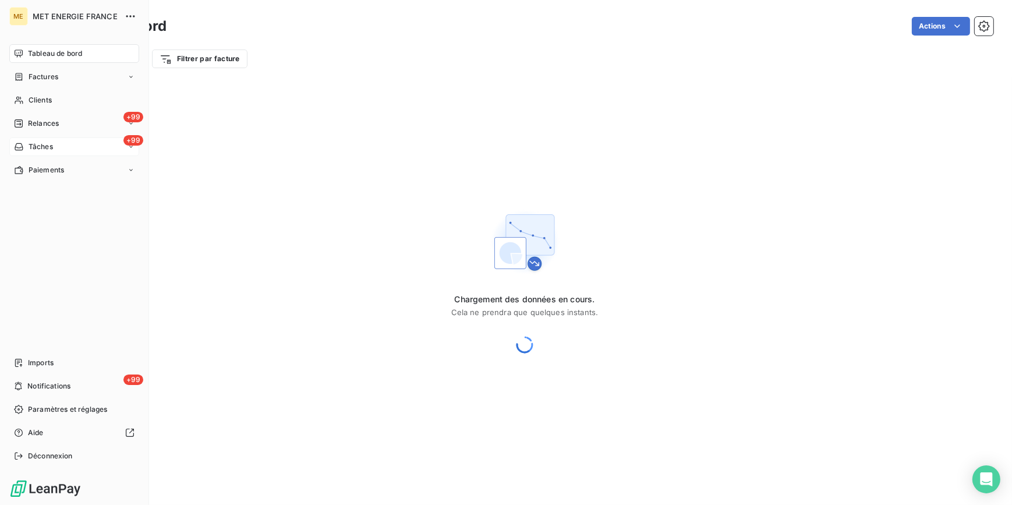
click at [82, 147] on div "+99 Tâches" at bounding box center [74, 146] width 130 height 19
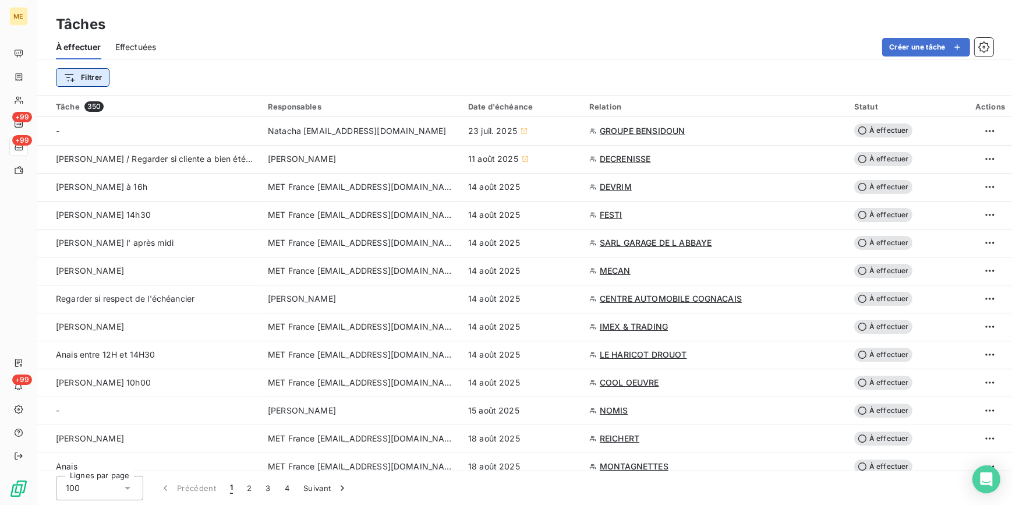
click at [84, 76] on html "ME +99 +99 +99 Tâches À effectuer Effectuées Créer une tâche Filtrer Tâche 350 …" at bounding box center [506, 252] width 1012 height 505
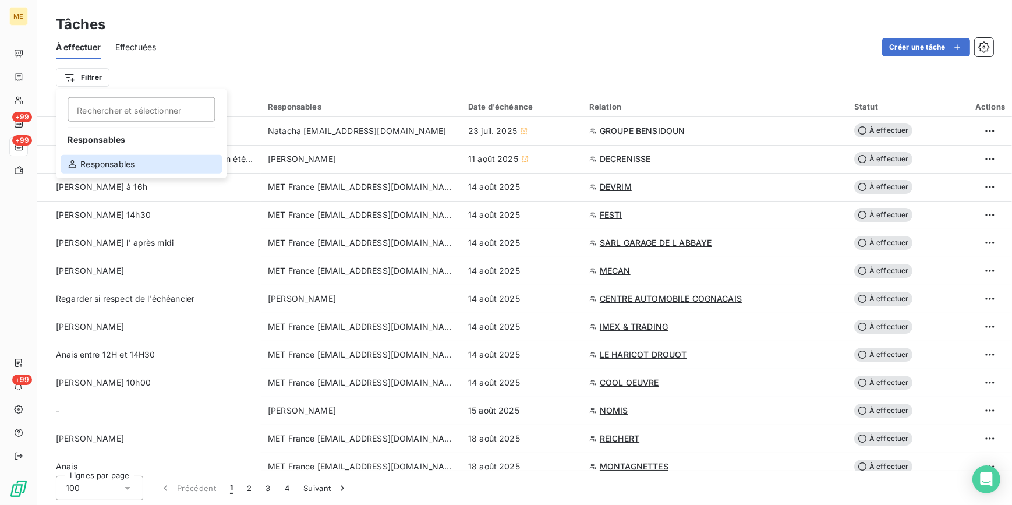
click at [125, 165] on div "Responsables" at bounding box center [141, 164] width 161 height 19
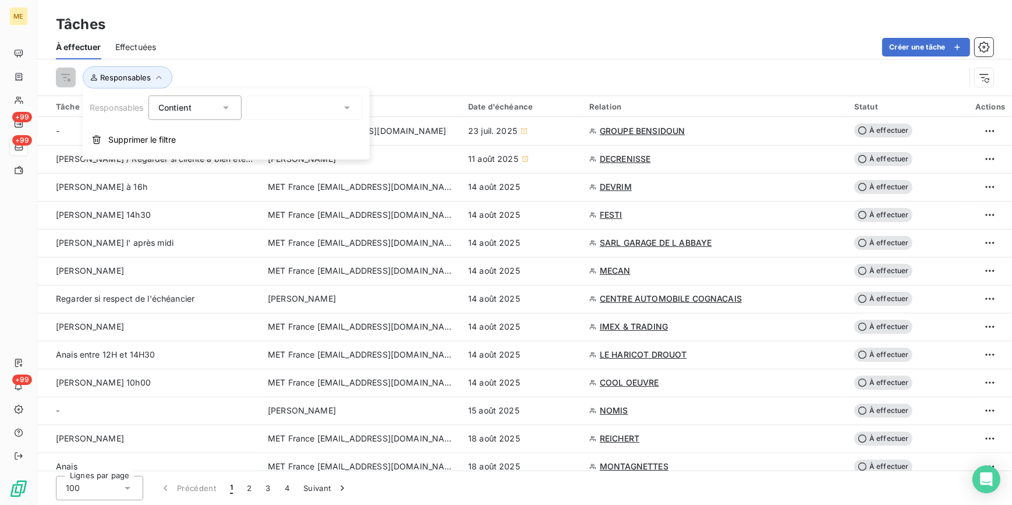
click at [301, 116] on div at bounding box center [304, 107] width 116 height 24
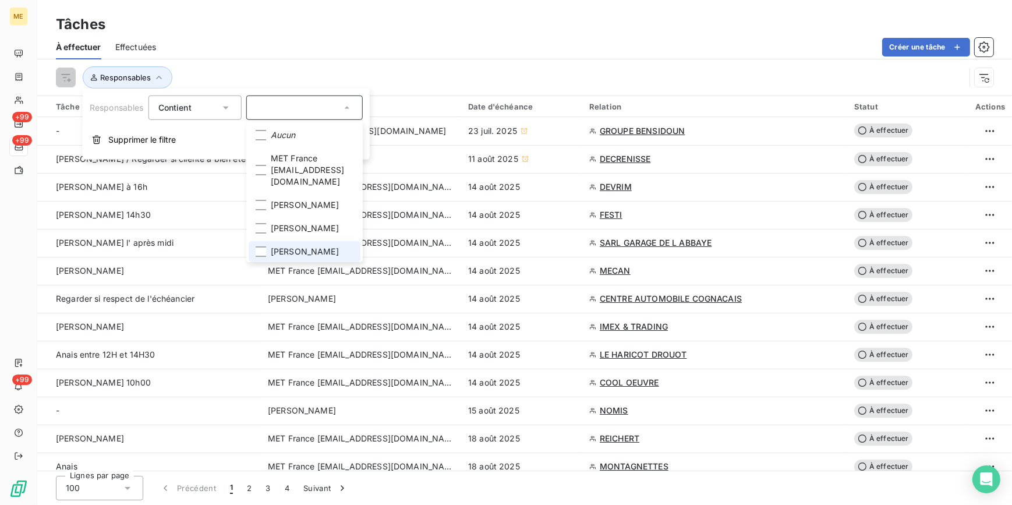
click at [297, 246] on span "[PERSON_NAME]" at bounding box center [305, 252] width 68 height 12
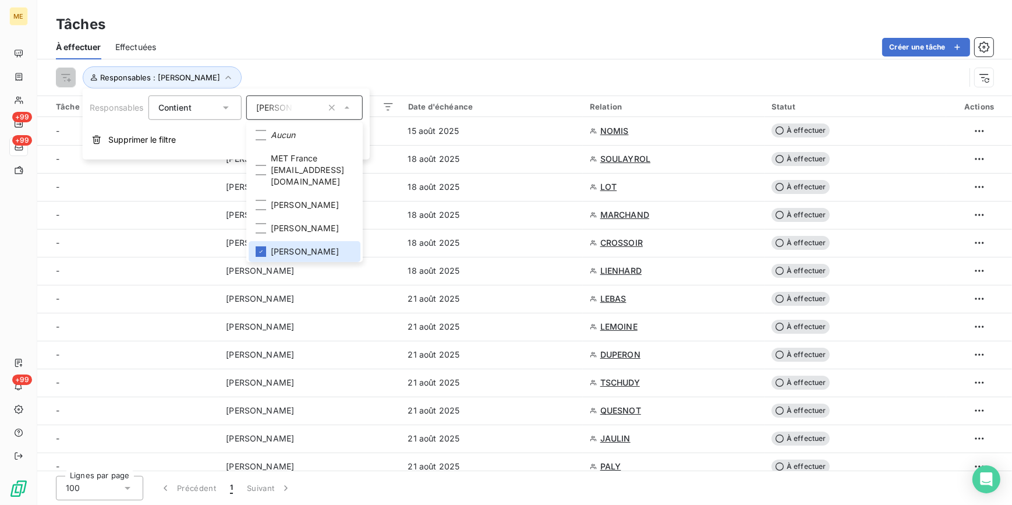
click at [472, 93] on div "Responsables : [PERSON_NAME]" at bounding box center [524, 77] width 937 height 36
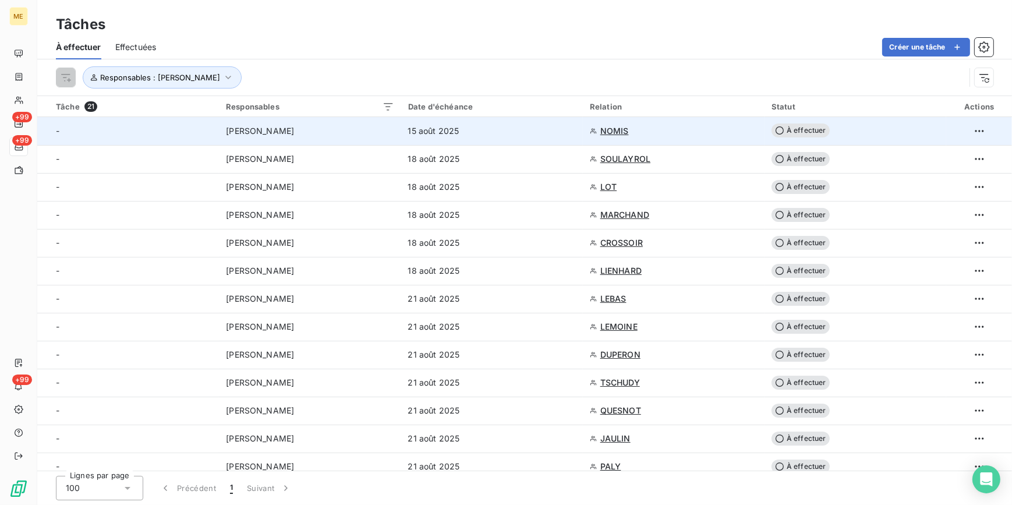
click at [364, 120] on td "[PERSON_NAME]" at bounding box center [310, 131] width 182 height 28
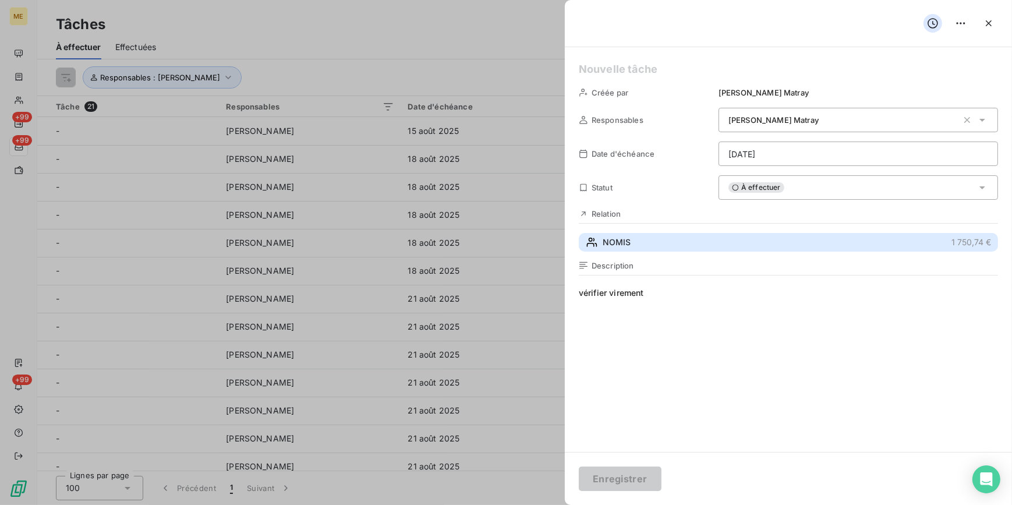
click at [636, 245] on button "NOMIS 1 750,74 €" at bounding box center [788, 242] width 419 height 19
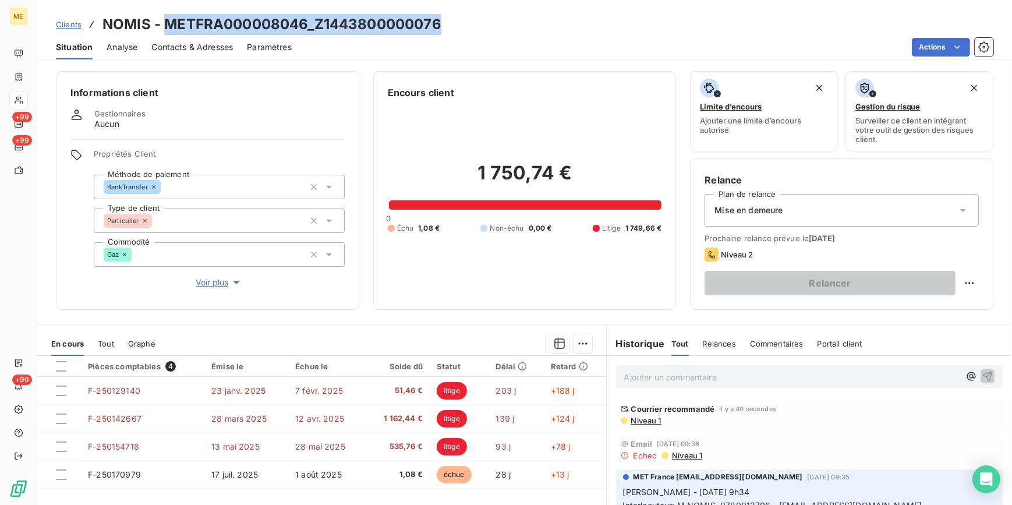
drag, startPoint x: 445, startPoint y: 29, endPoint x: 169, endPoint y: 17, distance: 276.8
click at [169, 17] on div "Clients NOMIS - METFRA000008046_Z1443800000076" at bounding box center [524, 24] width 975 height 21
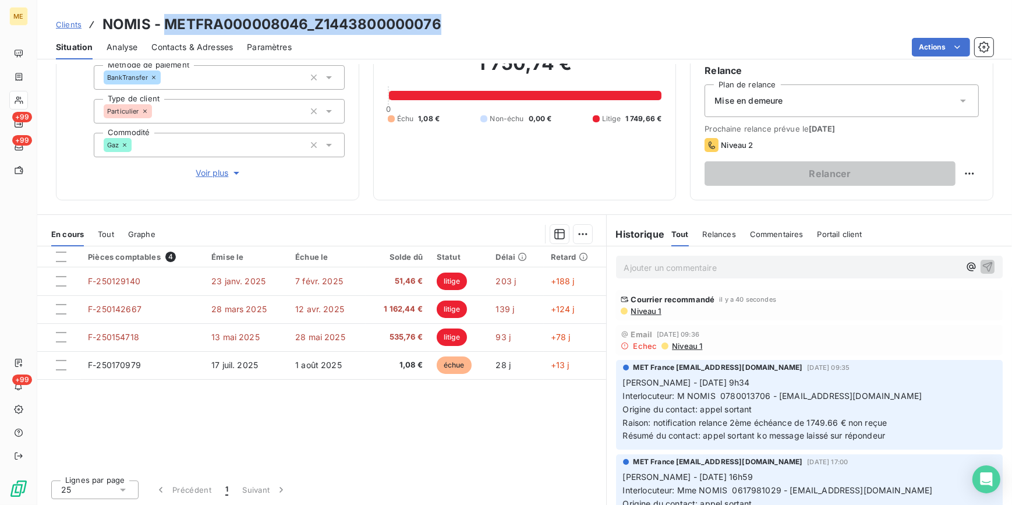
click at [720, 233] on span "Relances" at bounding box center [719, 233] width 33 height 9
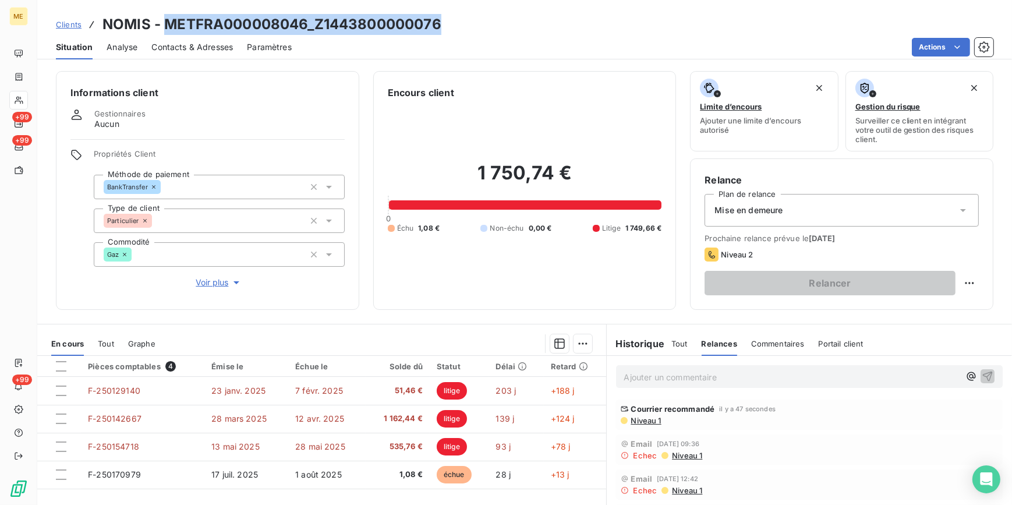
copy h3 "METFRA000008046_Z1443800000076"
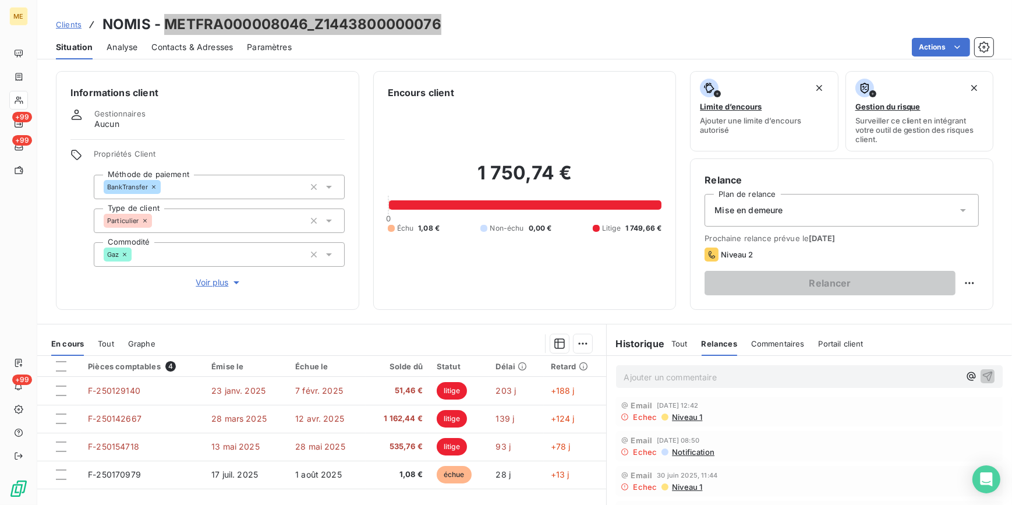
scroll to position [52, 0]
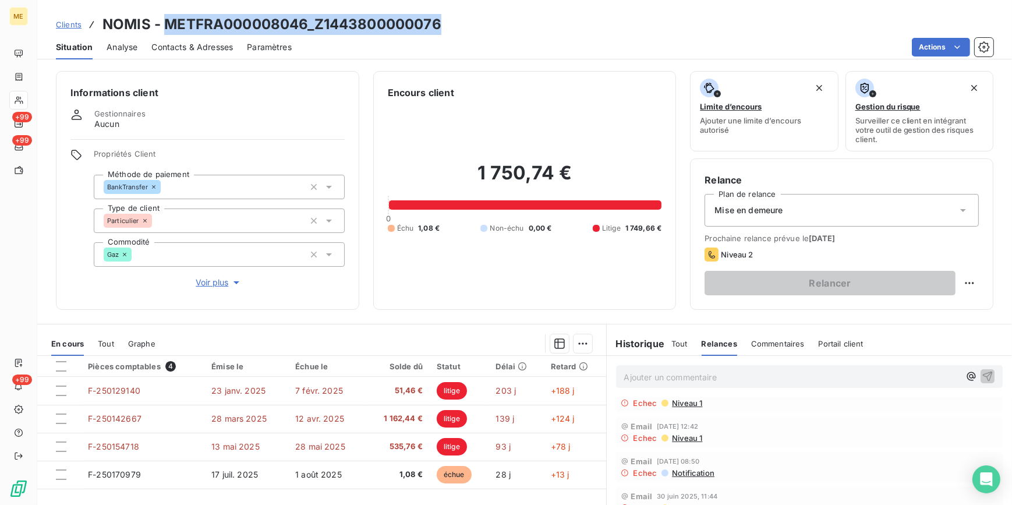
click at [672, 348] on div "Tout" at bounding box center [679, 343] width 16 height 24
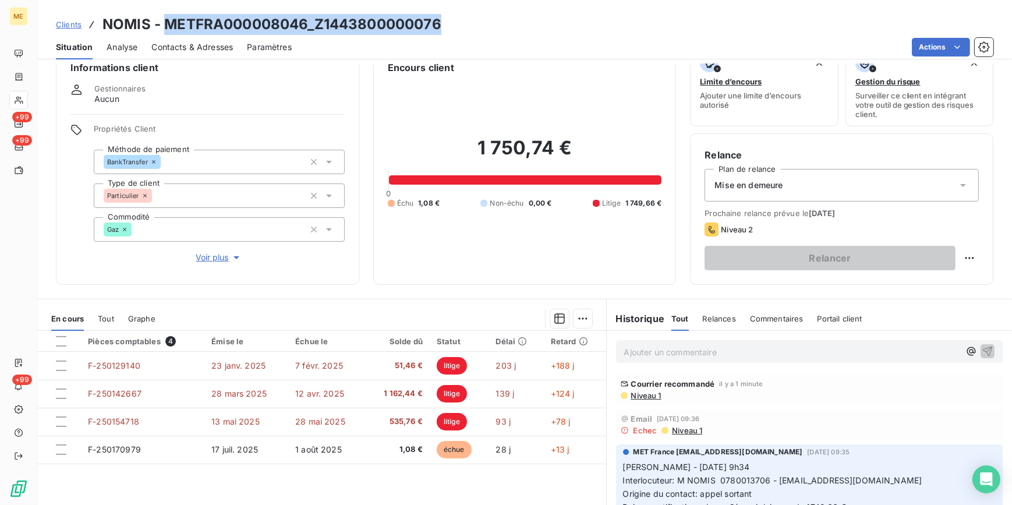
scroll to position [0, 0]
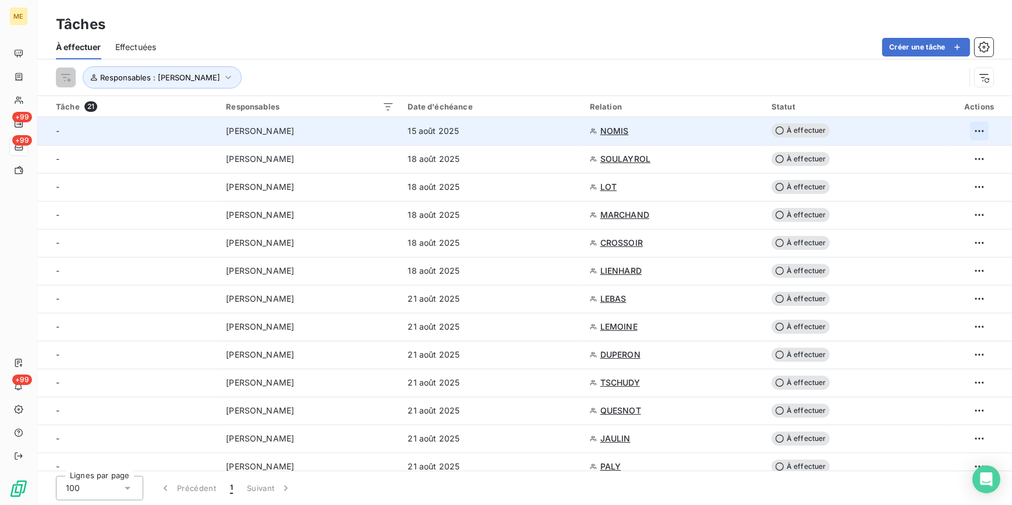
click at [978, 133] on html "ME +99 +99 +99 Tâches À effectuer Effectuées Créer une tâche Responsables : Amé…" at bounding box center [506, 252] width 1012 height 505
click at [958, 154] on div "Supprimer la tâche" at bounding box center [929, 156] width 101 height 19
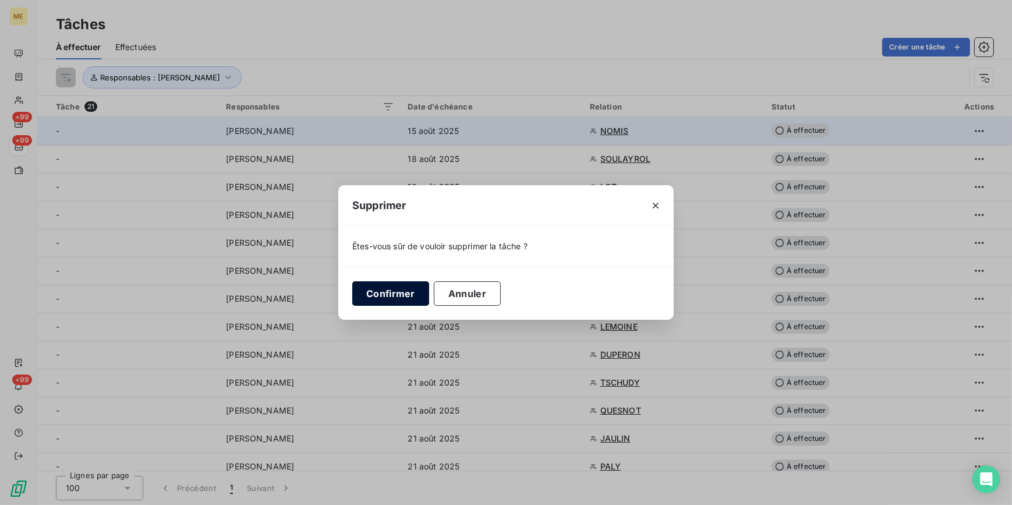
click at [383, 296] on button "Confirmer" at bounding box center [390, 293] width 77 height 24
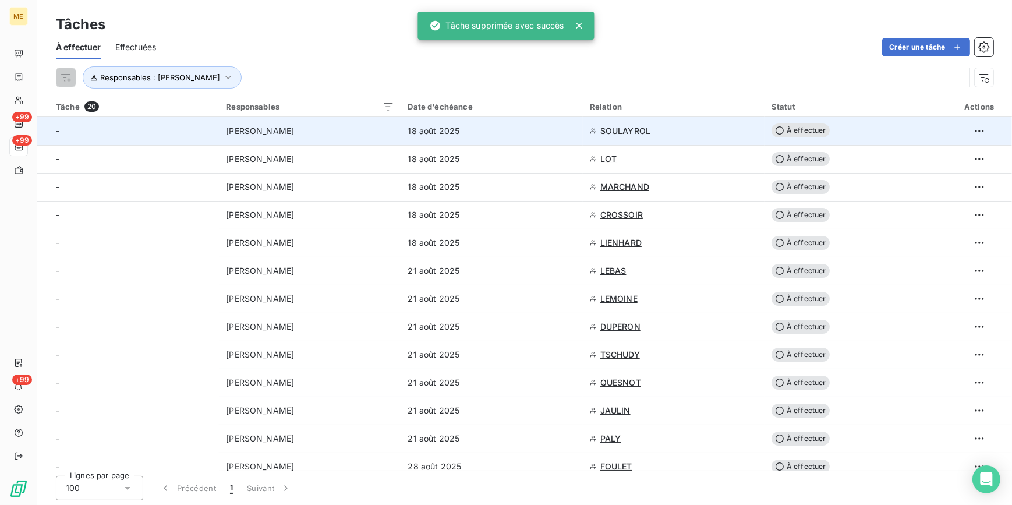
click at [619, 135] on span "SOULAYROL" at bounding box center [625, 131] width 50 height 12
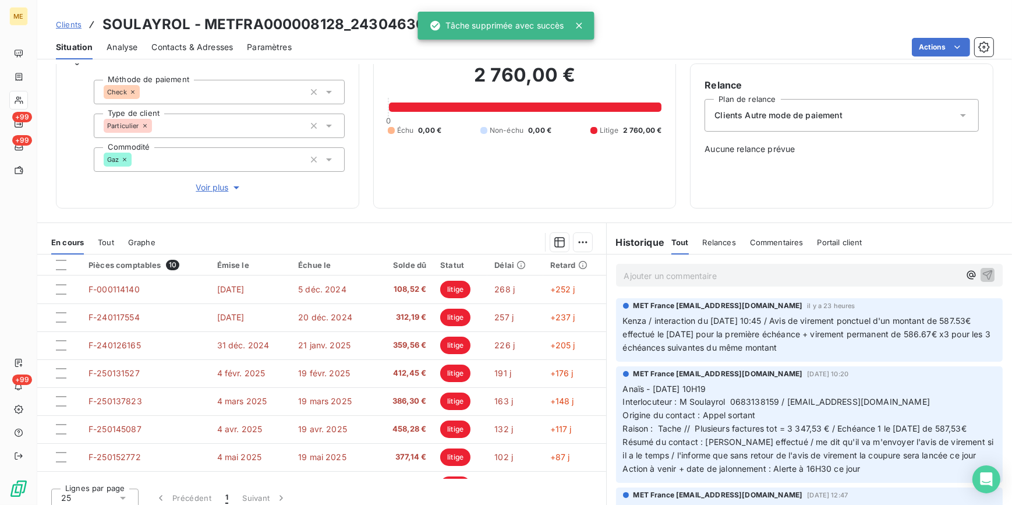
scroll to position [103, 0]
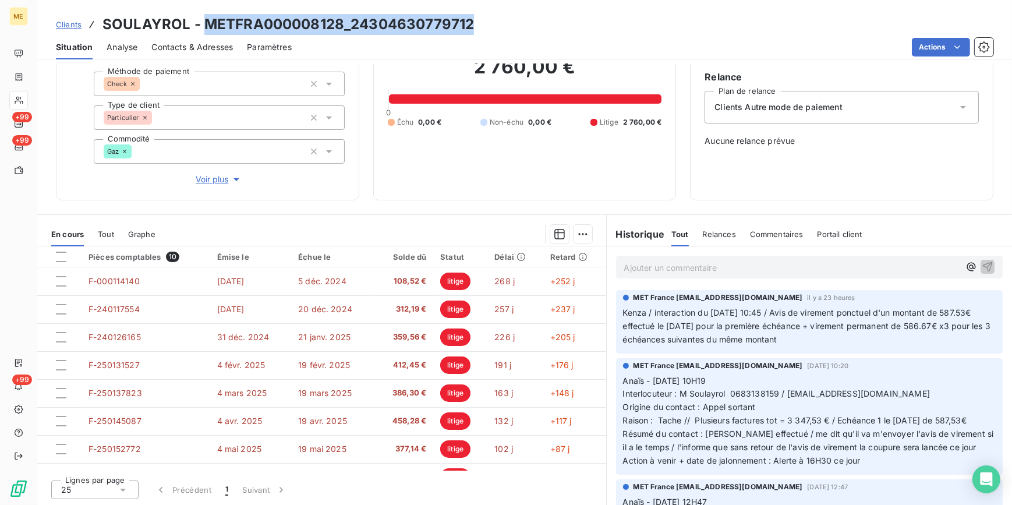
drag, startPoint x: 492, startPoint y: 29, endPoint x: 202, endPoint y: 33, distance: 289.9
click at [202, 33] on div "Clients SOULAYROL - METFRA000008128_24304630779712" at bounding box center [524, 24] width 975 height 21
copy h3 "METFRA000008128_24304630779712"
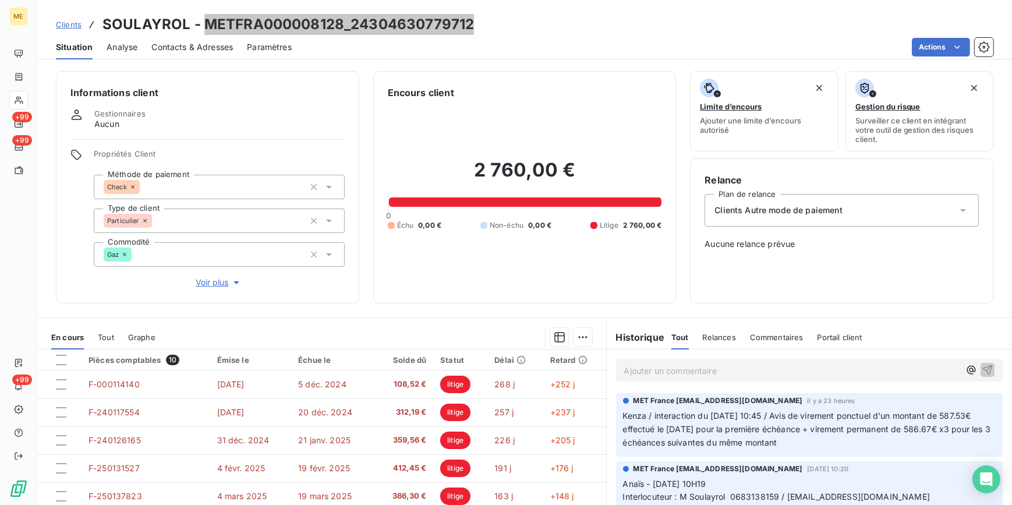
scroll to position [0, 0]
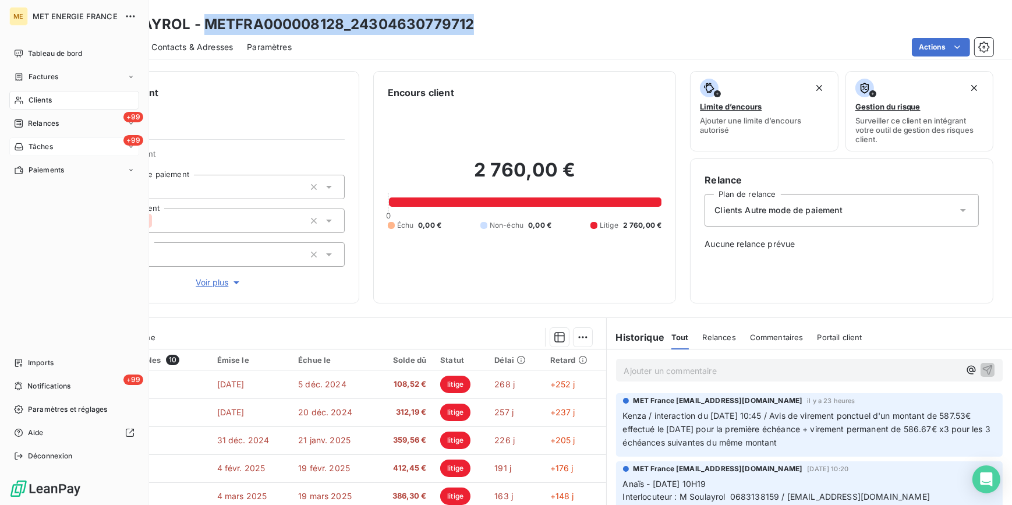
click at [57, 139] on div "+99 Tâches" at bounding box center [74, 146] width 130 height 19
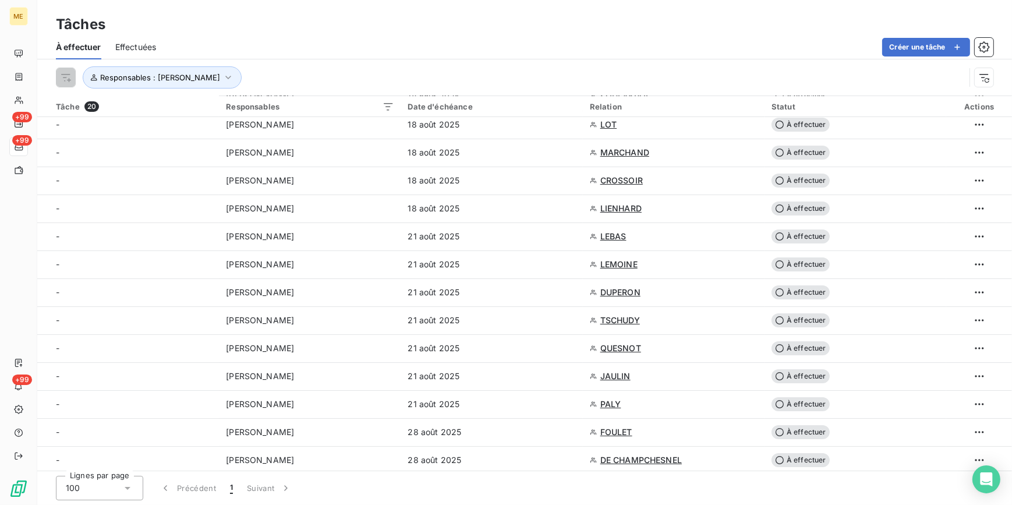
scroll to position [52, 0]
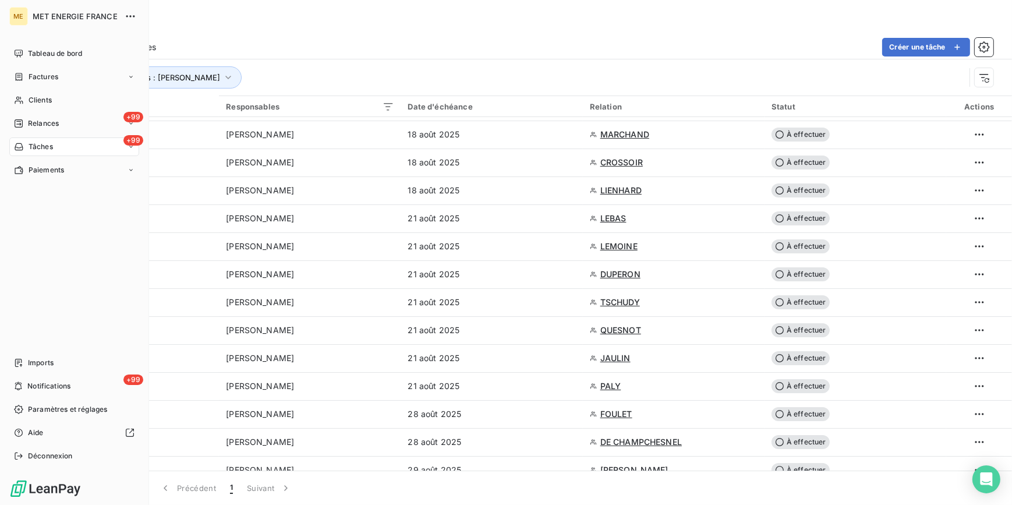
drag, startPoint x: 50, startPoint y: 100, endPoint x: 3, endPoint y: 144, distance: 63.8
click at [50, 100] on span "Clients" at bounding box center [40, 100] width 23 height 10
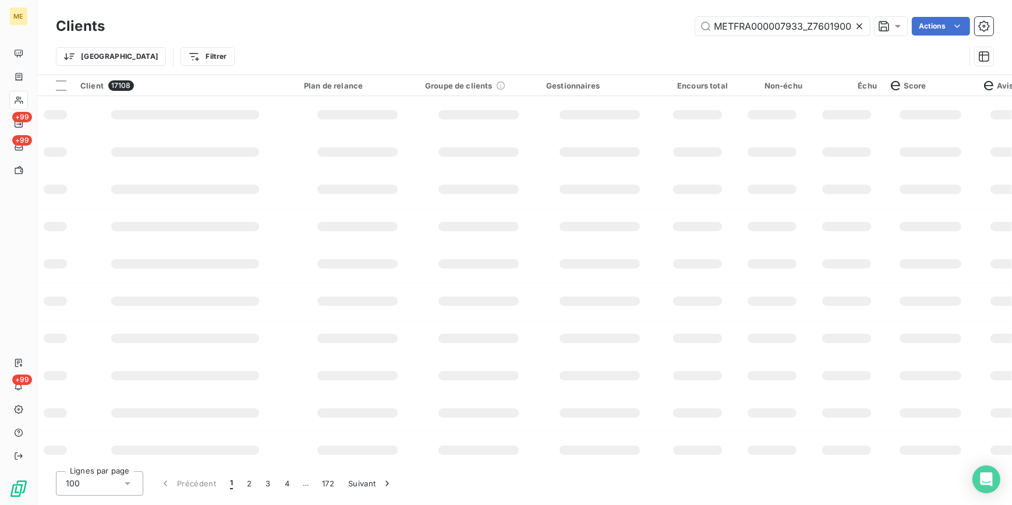
scroll to position [0, 33]
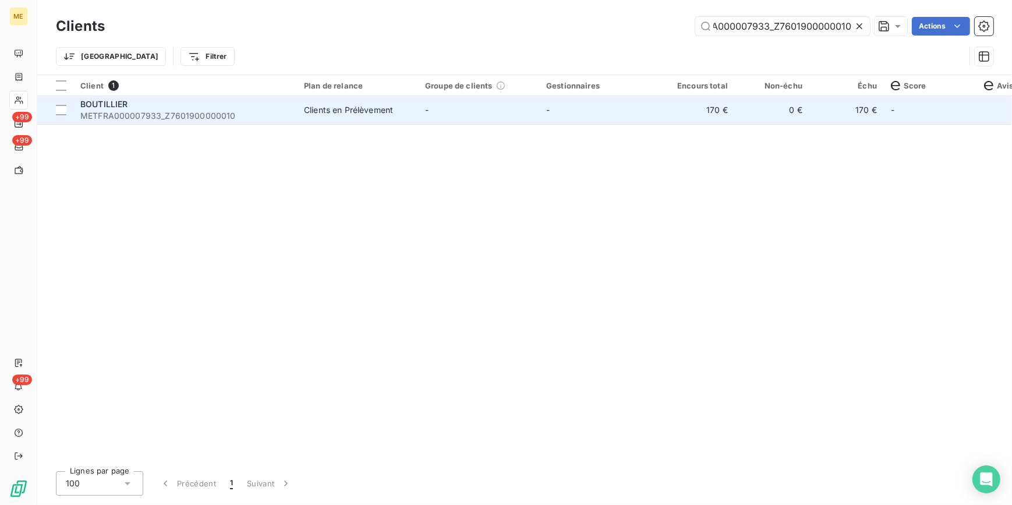
type input "METFRA000007933_Z7601900000010"
click at [530, 115] on td "-" at bounding box center [478, 110] width 121 height 28
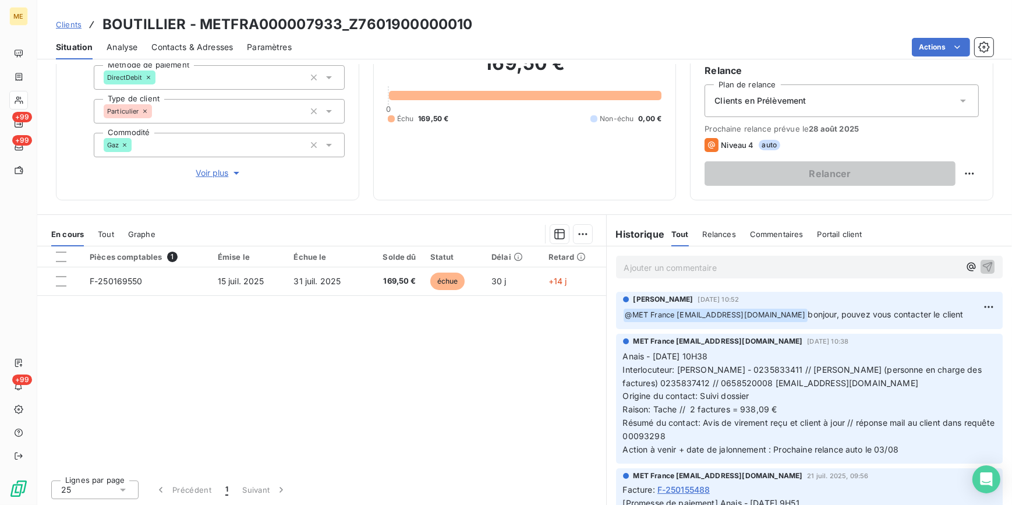
scroll to position [52, 0]
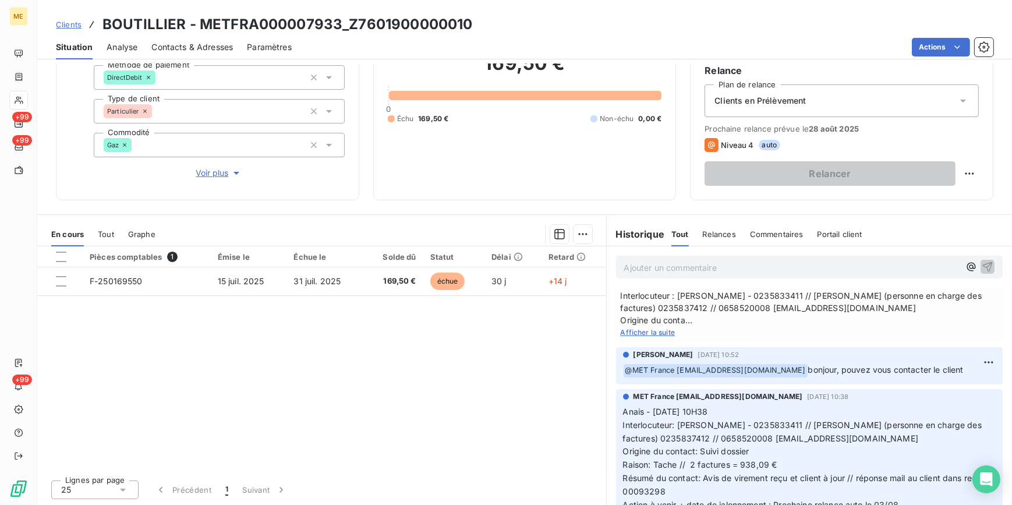
click at [651, 336] on span "Afficher la suite" at bounding box center [648, 332] width 55 height 9
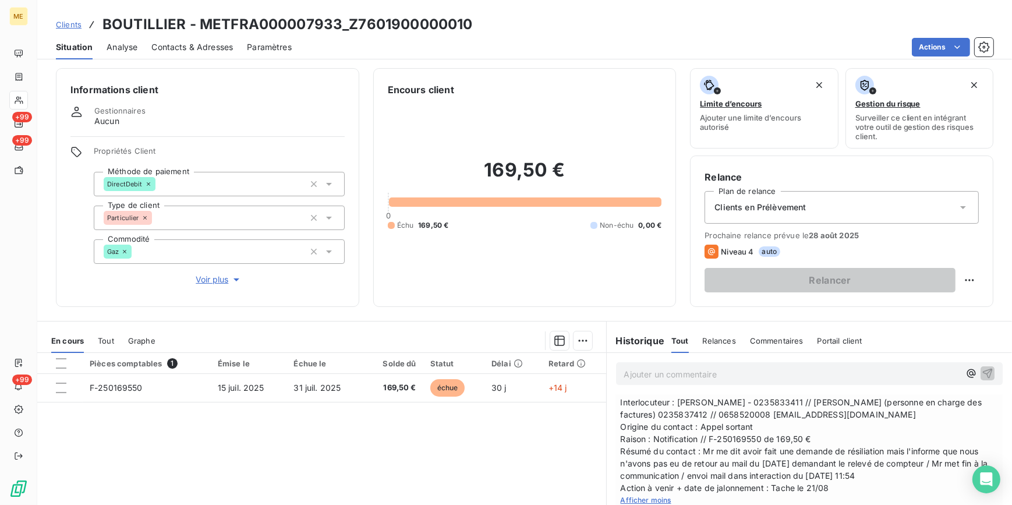
scroll to position [0, 0]
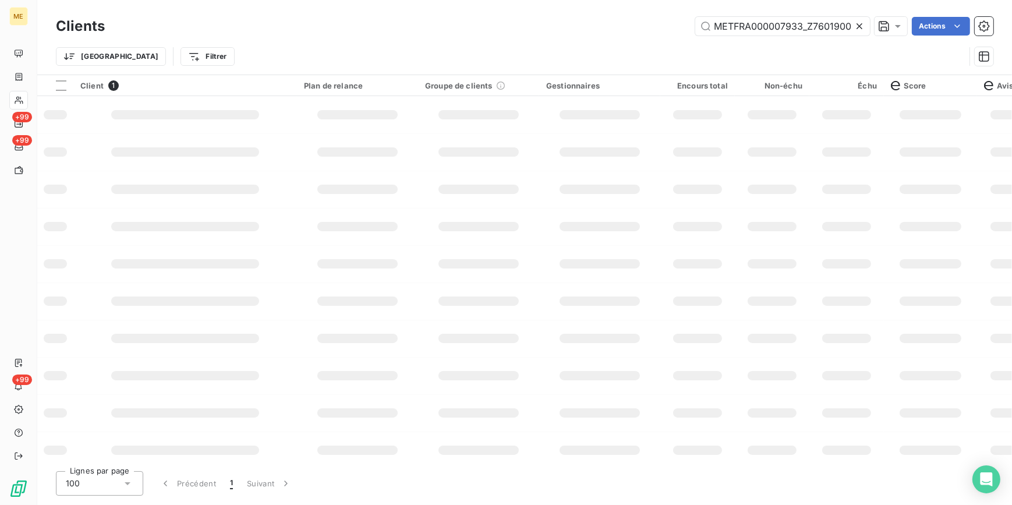
scroll to position [0, 33]
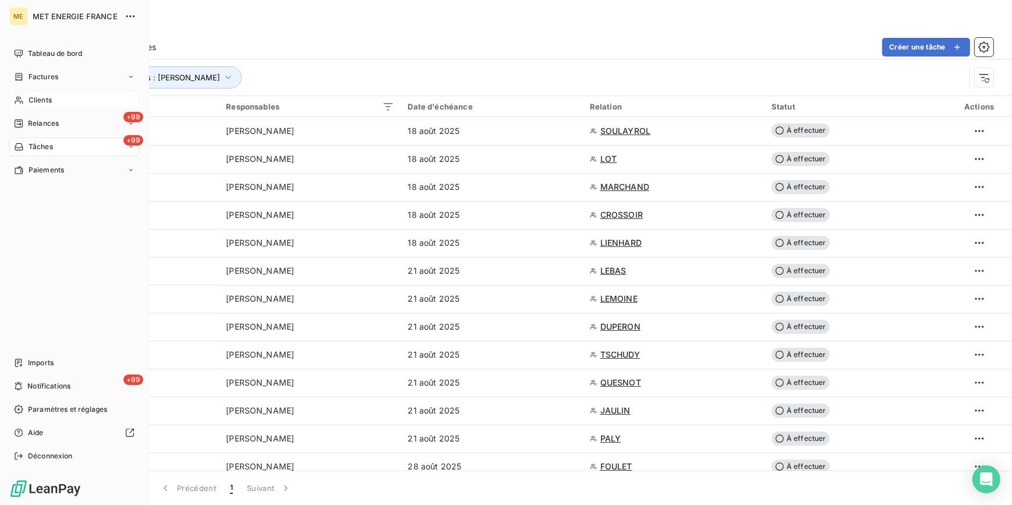
click at [56, 101] on div "Clients" at bounding box center [74, 100] width 130 height 19
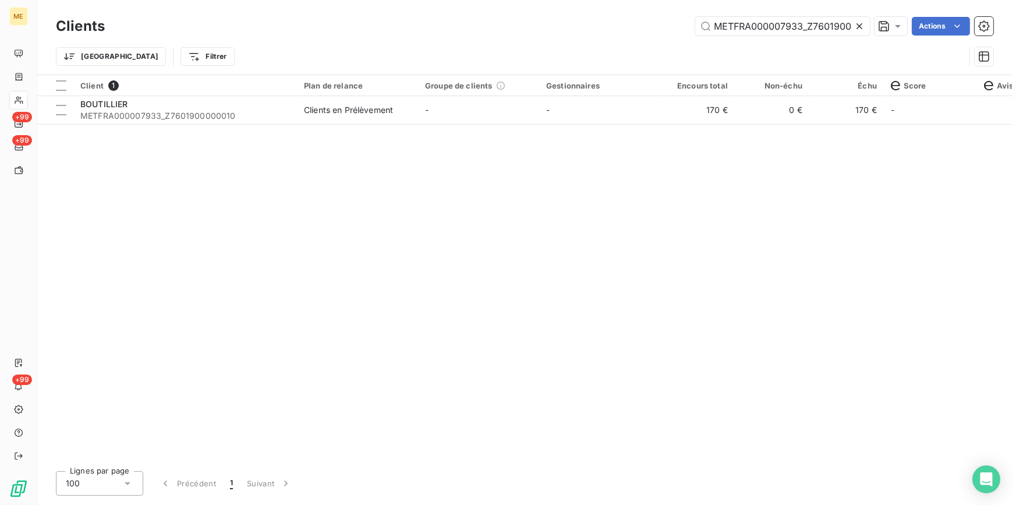
click at [856, 27] on icon at bounding box center [859, 26] width 6 height 6
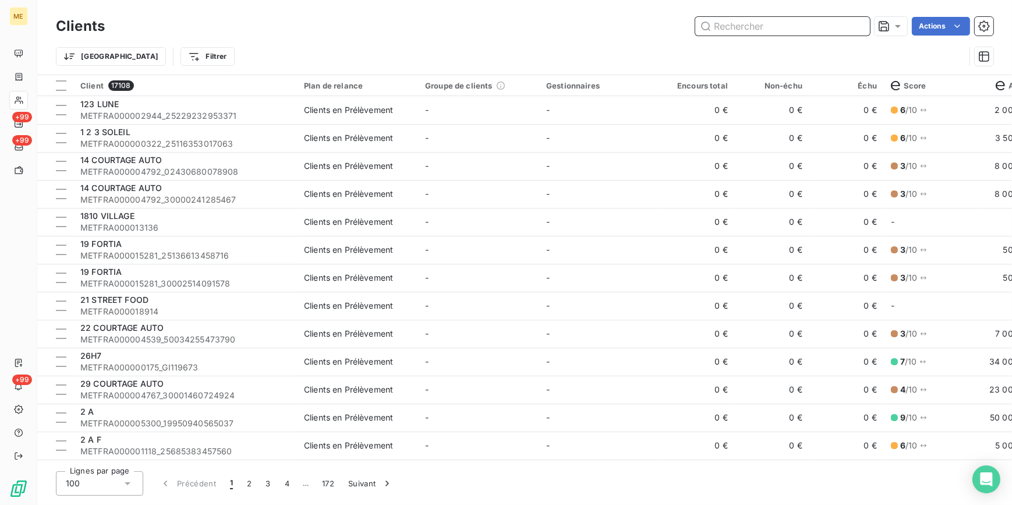
click at [739, 28] on input "text" at bounding box center [782, 26] width 175 height 19
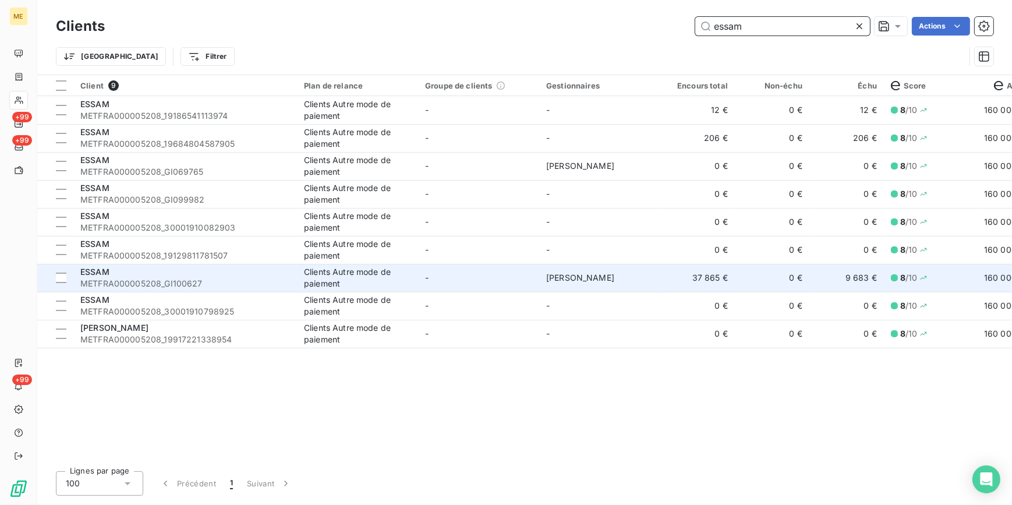
type input "essam"
click at [459, 286] on td "-" at bounding box center [478, 278] width 121 height 28
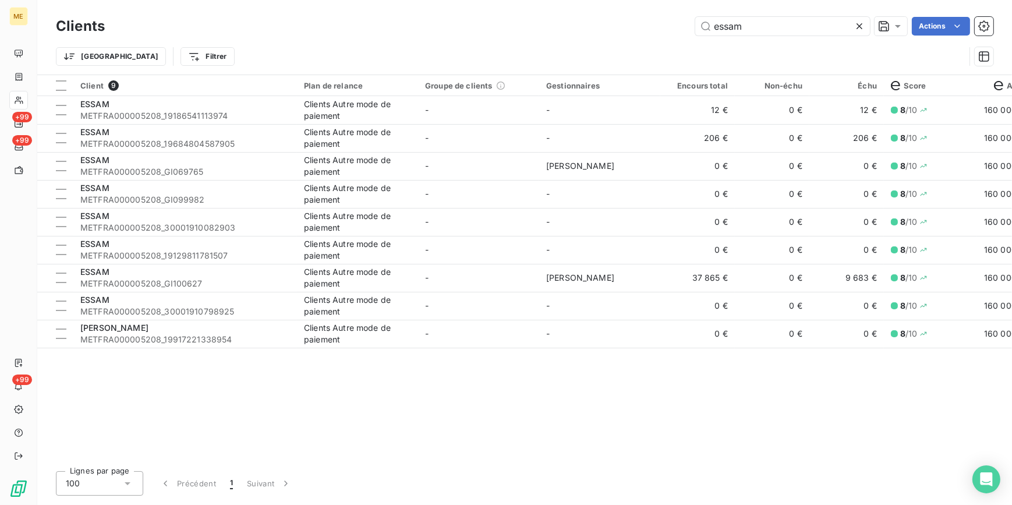
click at [855, 16] on div "Clients essam Actions" at bounding box center [524, 26] width 937 height 24
click at [854, 28] on icon at bounding box center [859, 26] width 12 height 12
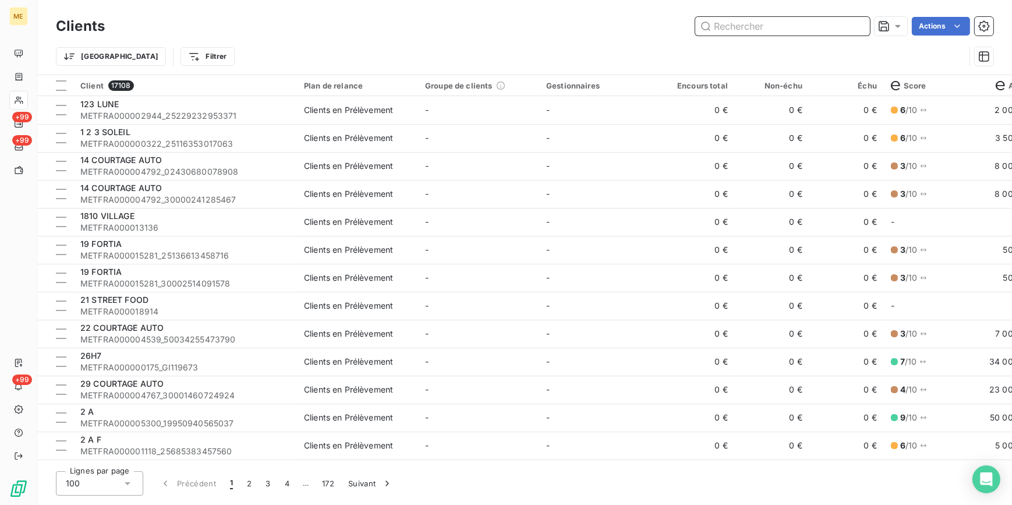
click at [748, 27] on input "text" at bounding box center [782, 26] width 175 height 19
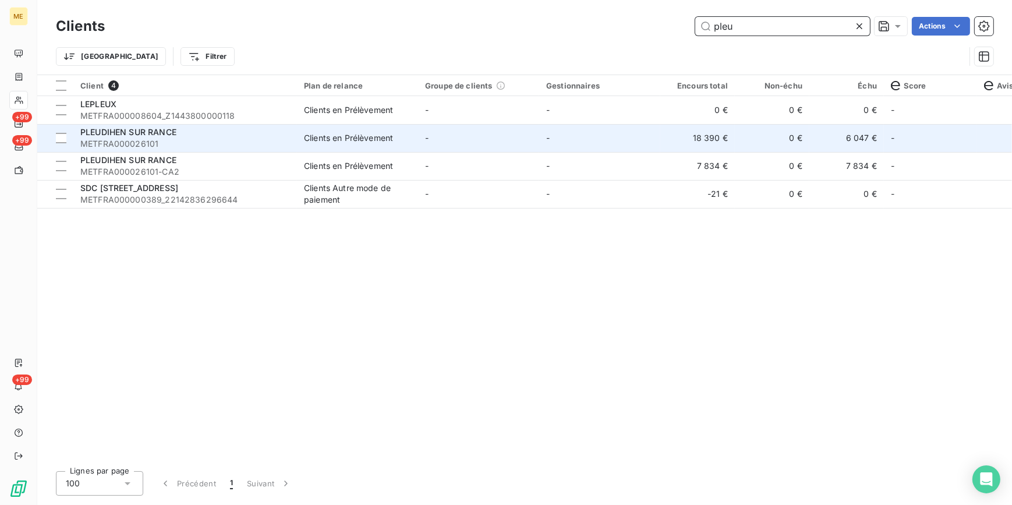
type input "pleu"
click at [173, 132] on span "PLEUDIHEN SUR RANCE" at bounding box center [128, 132] width 96 height 10
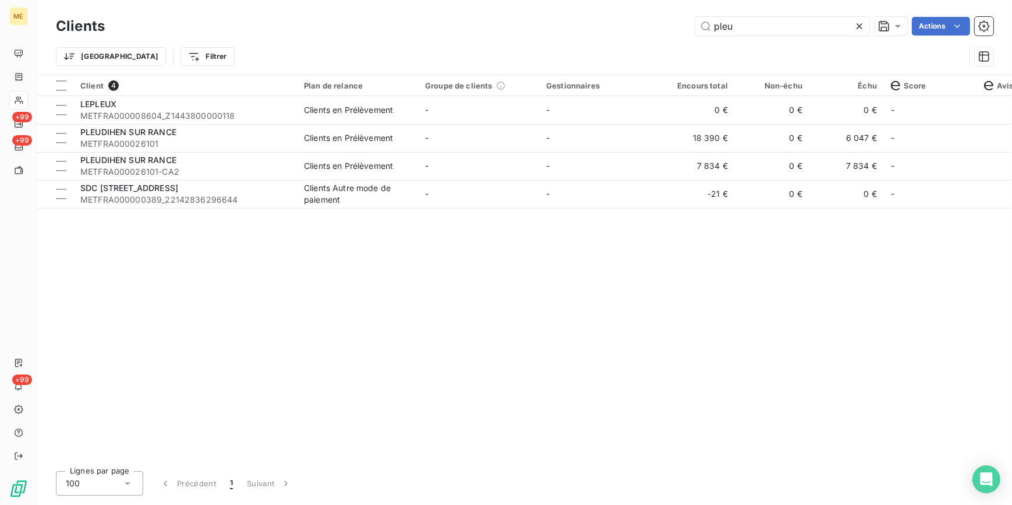
click at [866, 29] on div at bounding box center [861, 26] width 16 height 19
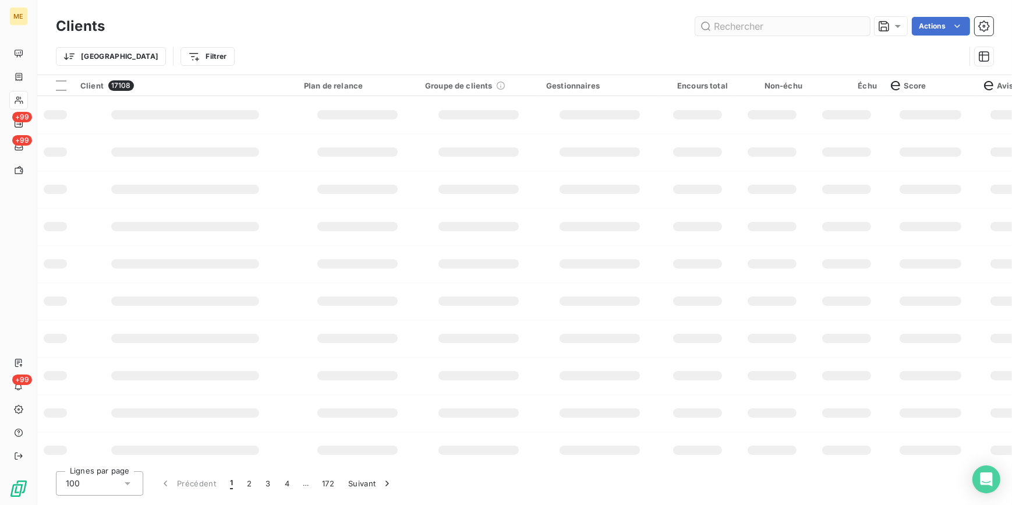
click at [787, 37] on div "Clients Actions" at bounding box center [524, 26] width 937 height 24
click at [785, 34] on input "text" at bounding box center [782, 26] width 175 height 19
click at [778, 18] on input "text" at bounding box center [782, 26] width 175 height 19
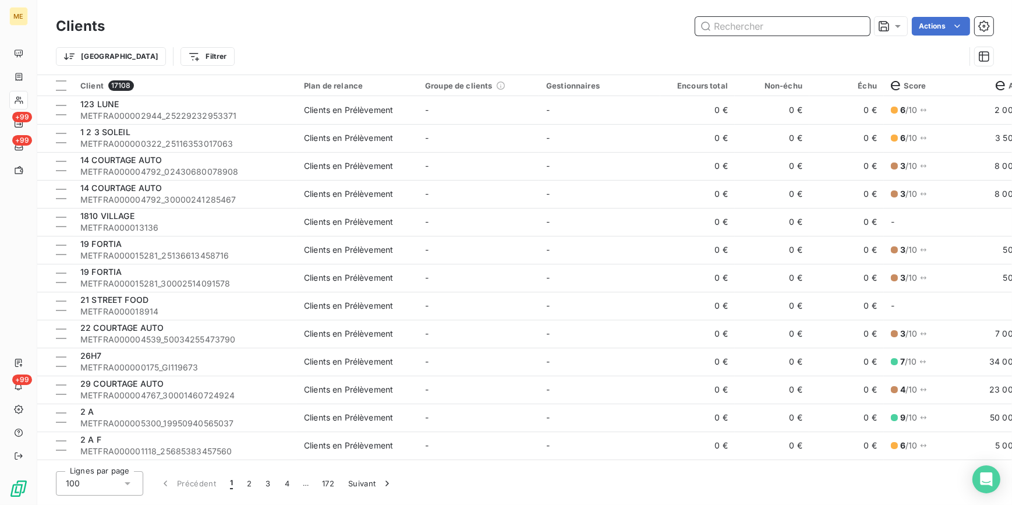
click at [760, 26] on input "text" at bounding box center [782, 26] width 175 height 19
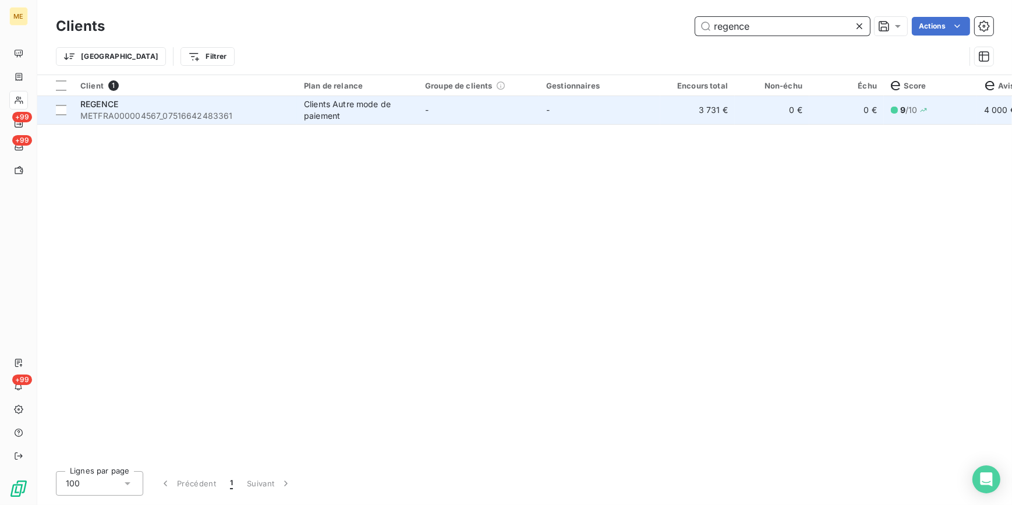
type input "regence"
click at [577, 100] on td "-" at bounding box center [599, 110] width 121 height 28
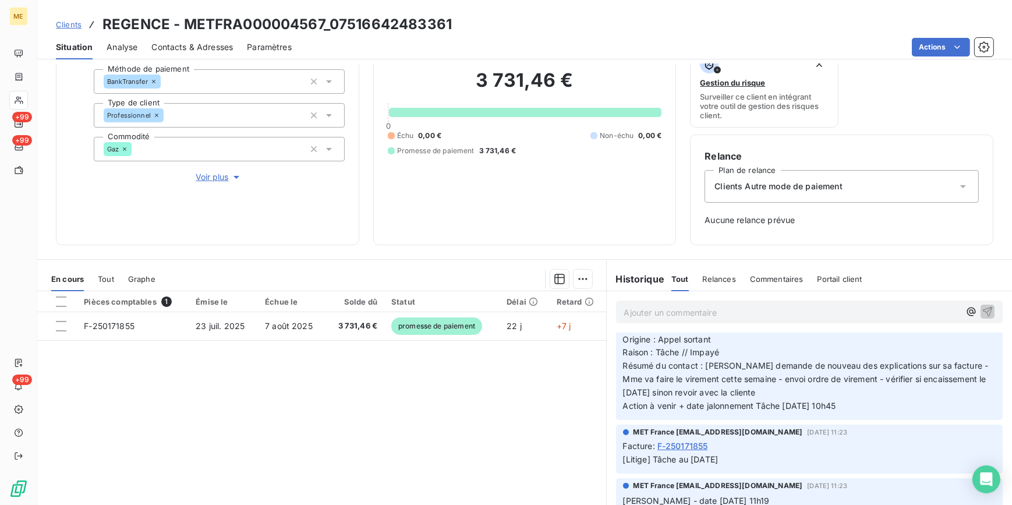
scroll to position [211, 0]
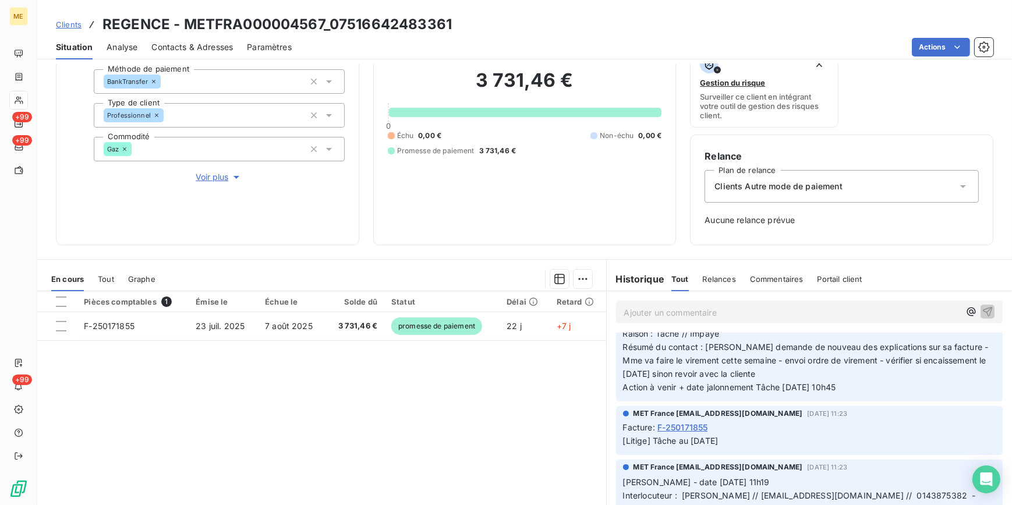
click at [217, 178] on span "Voir plus" at bounding box center [219, 177] width 47 height 12
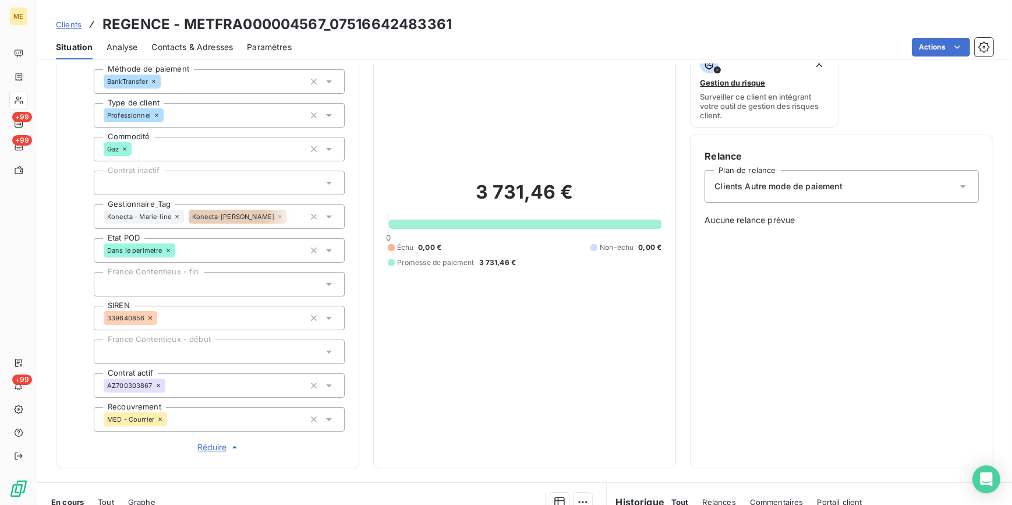
click at [215, 447] on span "Réduire" at bounding box center [218, 447] width 43 height 12
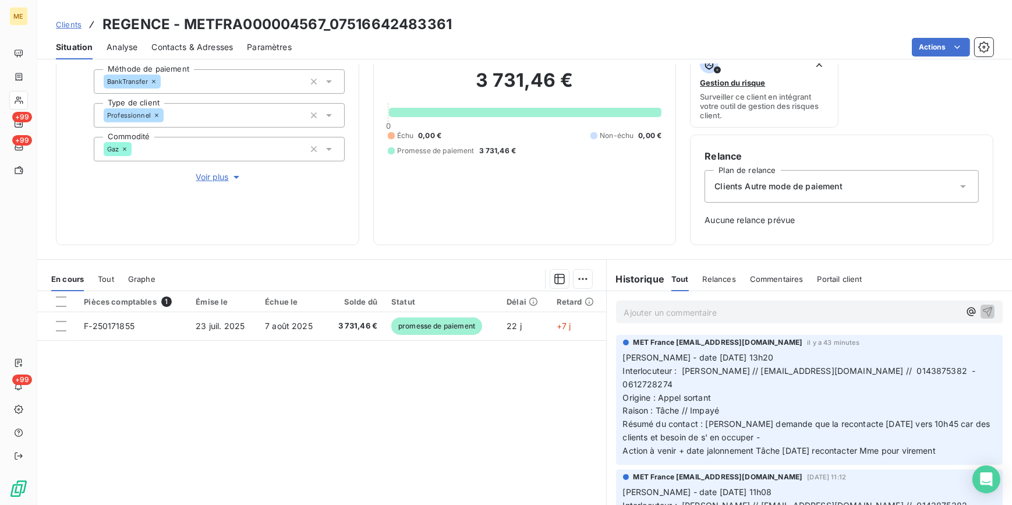
scroll to position [0, 0]
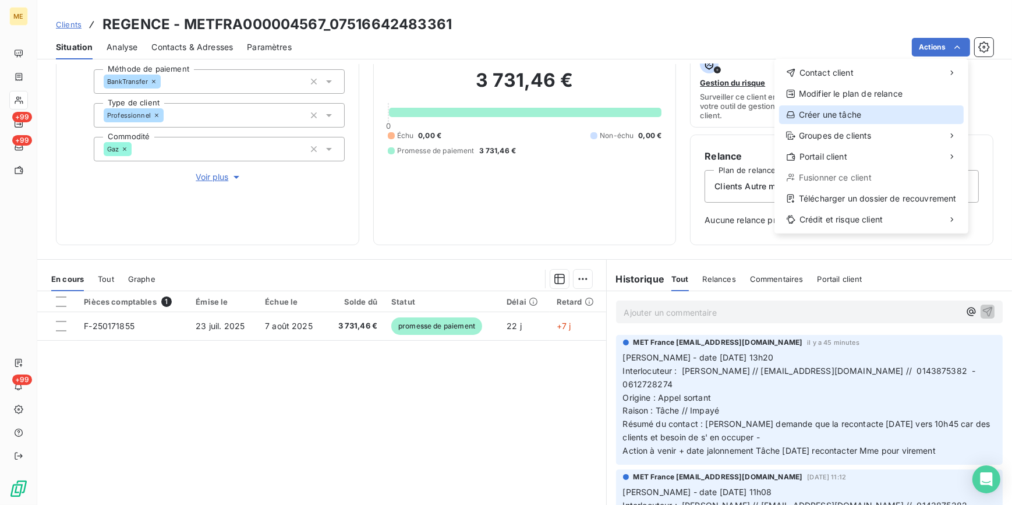
click at [867, 113] on div "Créer une tâche" at bounding box center [871, 114] width 185 height 19
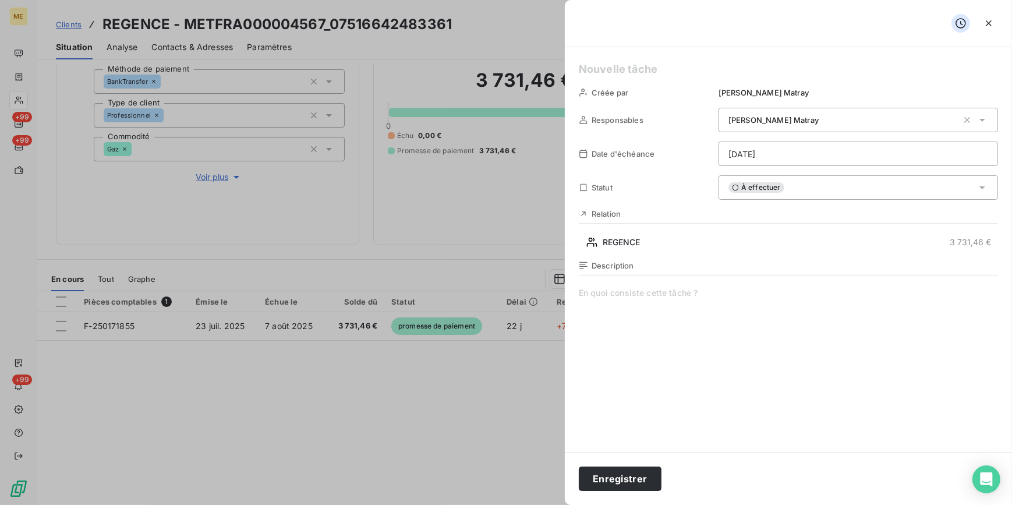
click at [619, 292] on span at bounding box center [788, 399] width 419 height 224
click at [763, 155] on html "ME +99 +99 +99 Clients REGENCE - METFRA000004567_07516642483361 Situation Analy…" at bounding box center [506, 252] width 1012 height 505
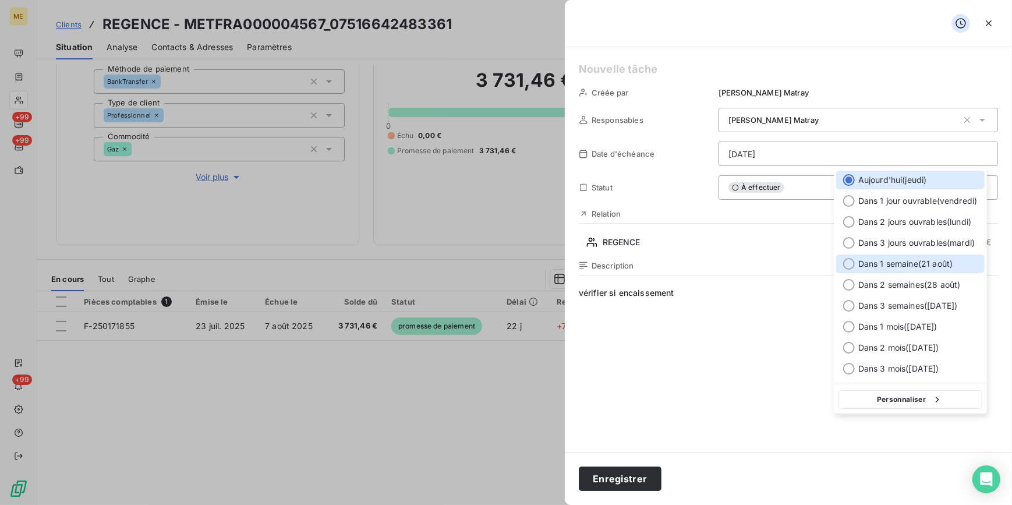
click at [873, 257] on div "Dans 1 semaine ( 21 août )" at bounding box center [910, 263] width 148 height 19
type input "[DATE]"
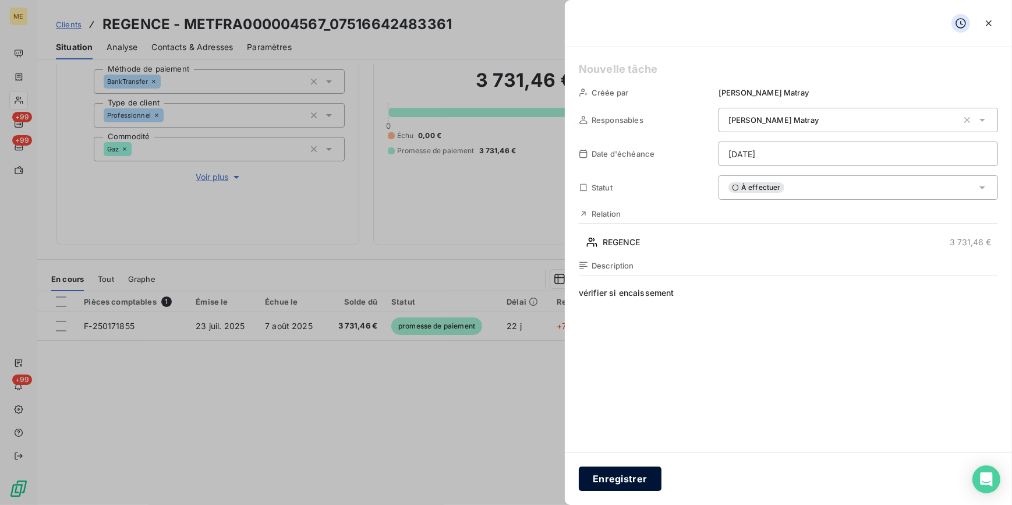
click at [604, 480] on button "Enregistrer" at bounding box center [620, 478] width 83 height 24
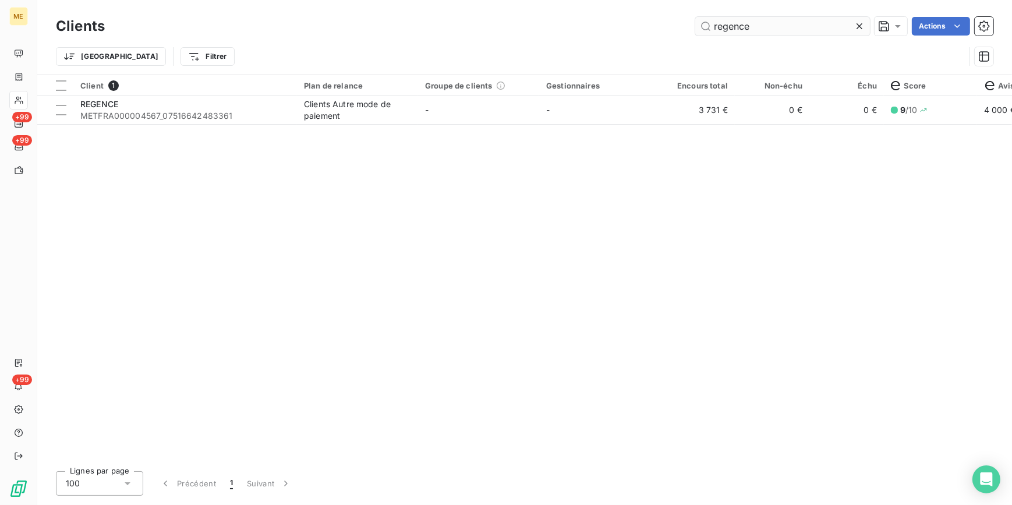
click at [860, 26] on icon at bounding box center [859, 26] width 12 height 12
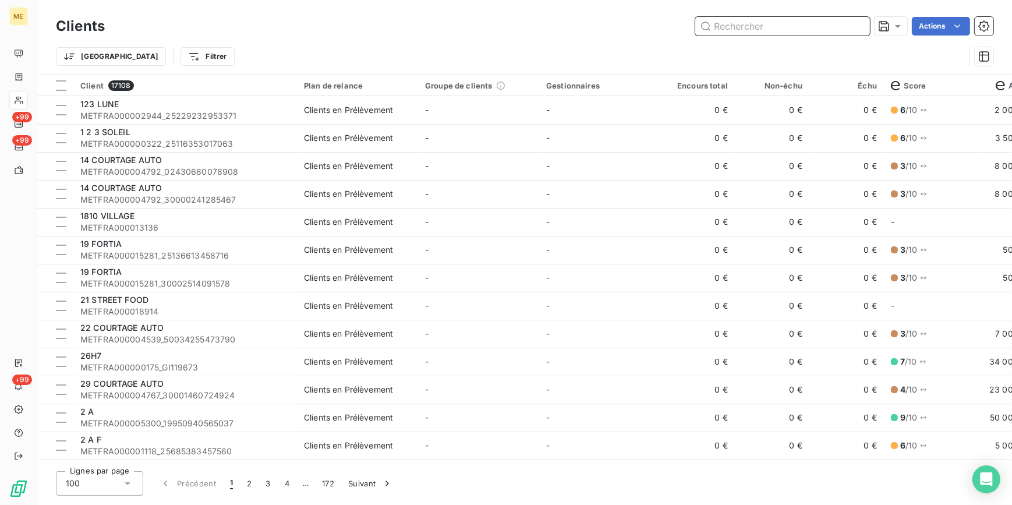
click at [751, 30] on input "text" at bounding box center [782, 26] width 175 height 19
type input "9"
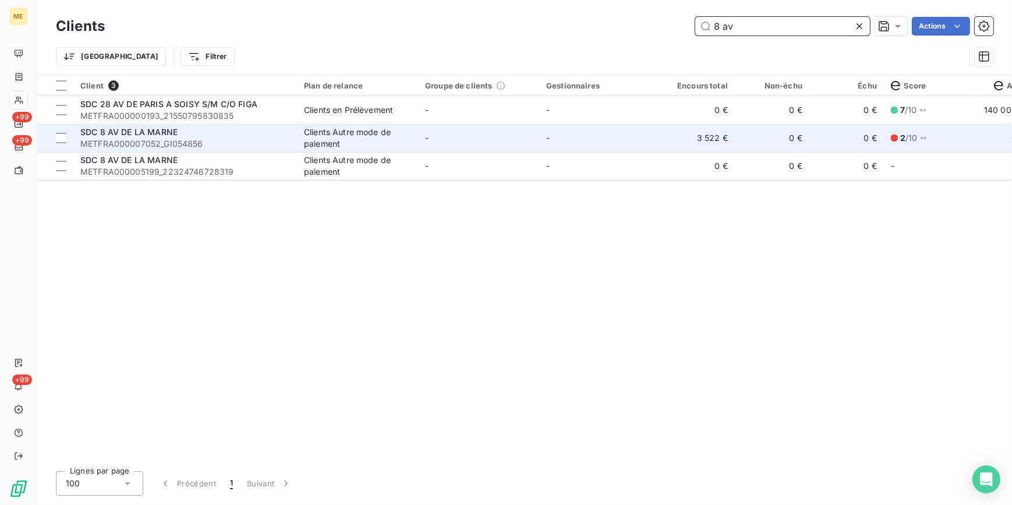
type input "8 av"
click at [276, 146] on span "METFRA000007052_GI054856" at bounding box center [185, 144] width 210 height 12
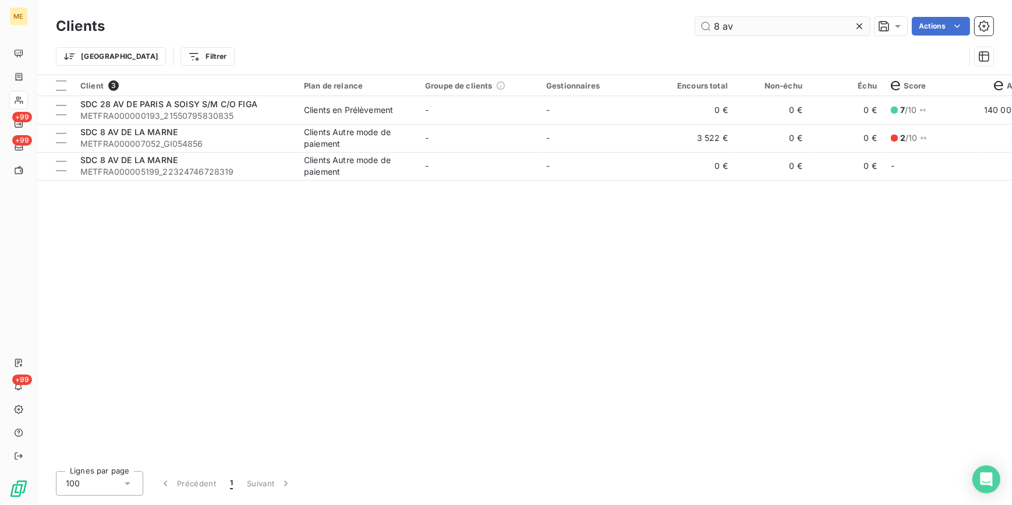
click at [866, 24] on div at bounding box center [861, 26] width 16 height 19
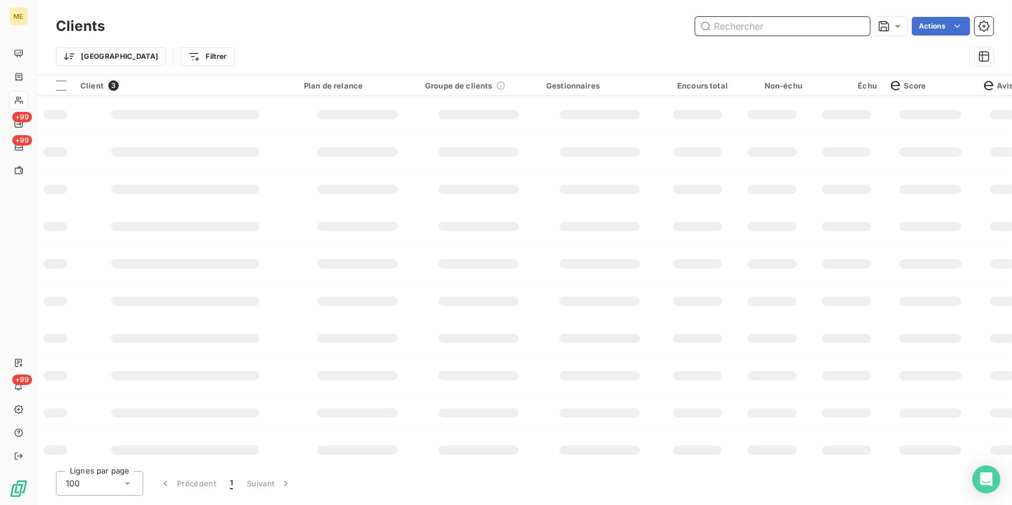
click at [859, 23] on input "text" at bounding box center [782, 26] width 175 height 19
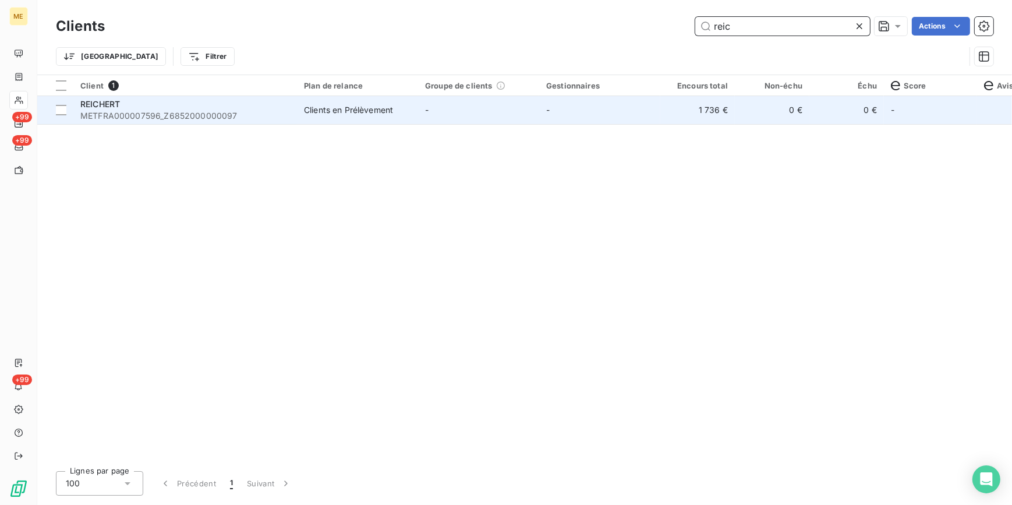
type input "reic"
click at [509, 105] on td "-" at bounding box center [478, 110] width 121 height 28
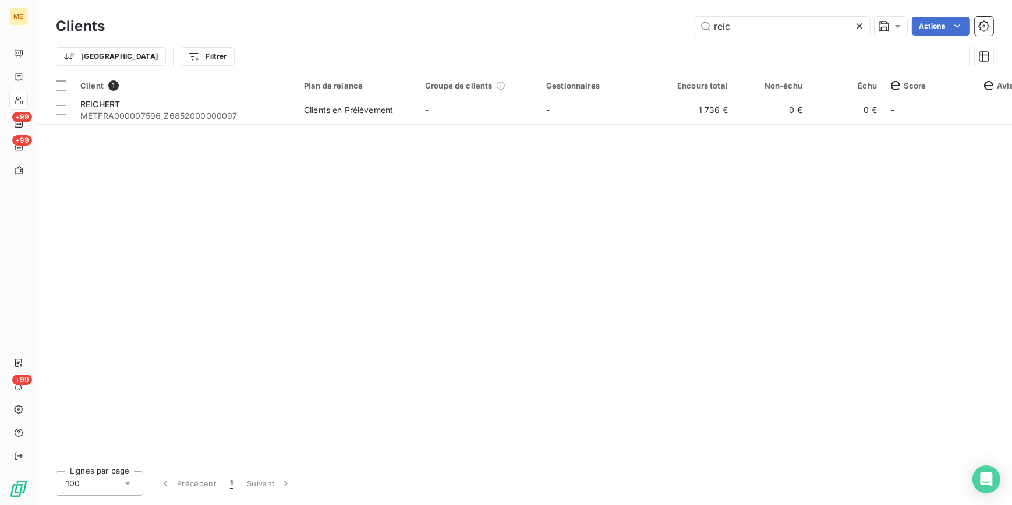
click at [857, 29] on icon at bounding box center [859, 26] width 12 height 12
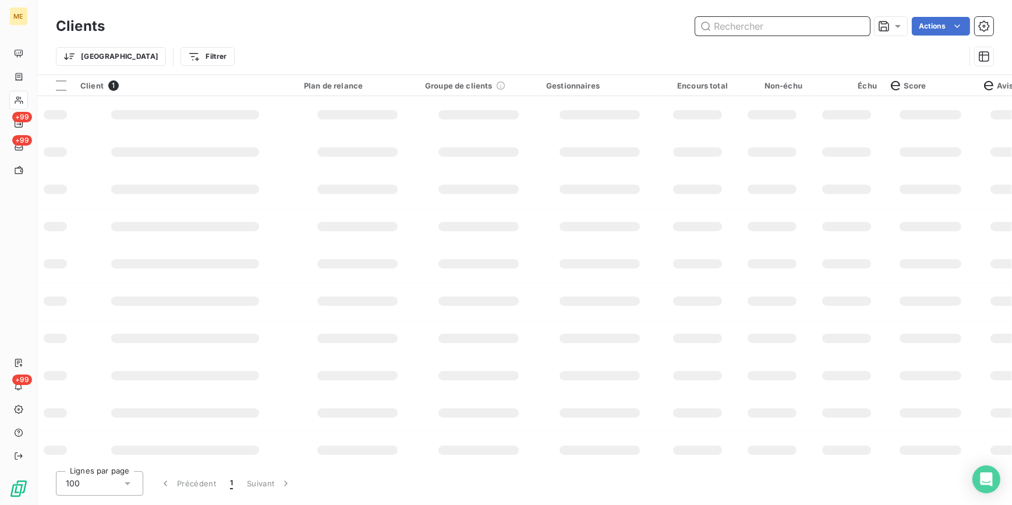
click at [832, 23] on input "text" at bounding box center [782, 26] width 175 height 19
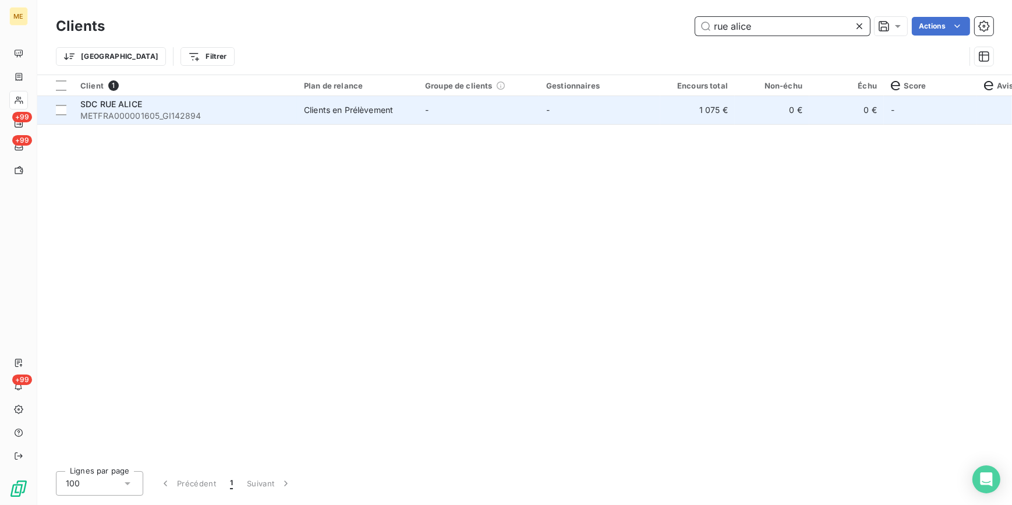
type input "rue alice"
click at [501, 108] on td "-" at bounding box center [478, 110] width 121 height 28
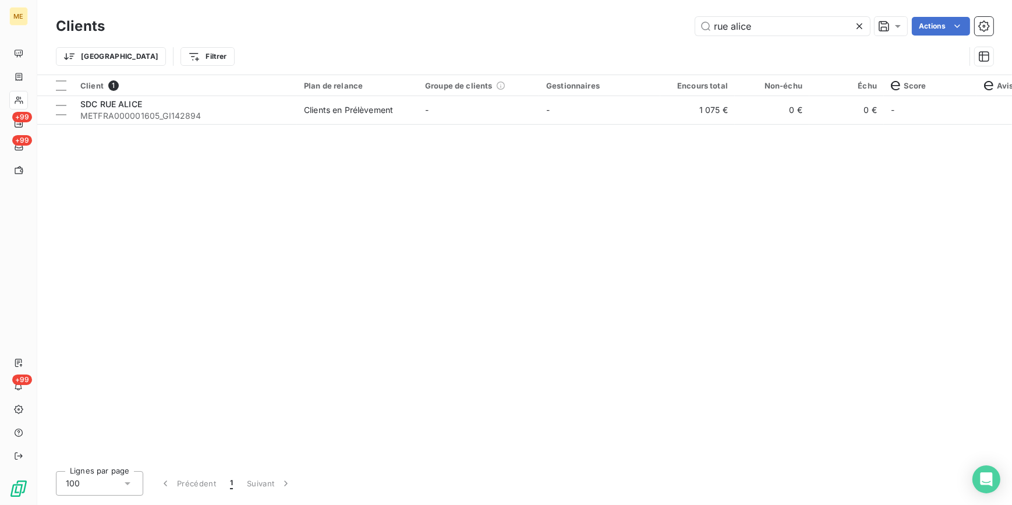
click at [856, 31] on icon at bounding box center [859, 26] width 12 height 12
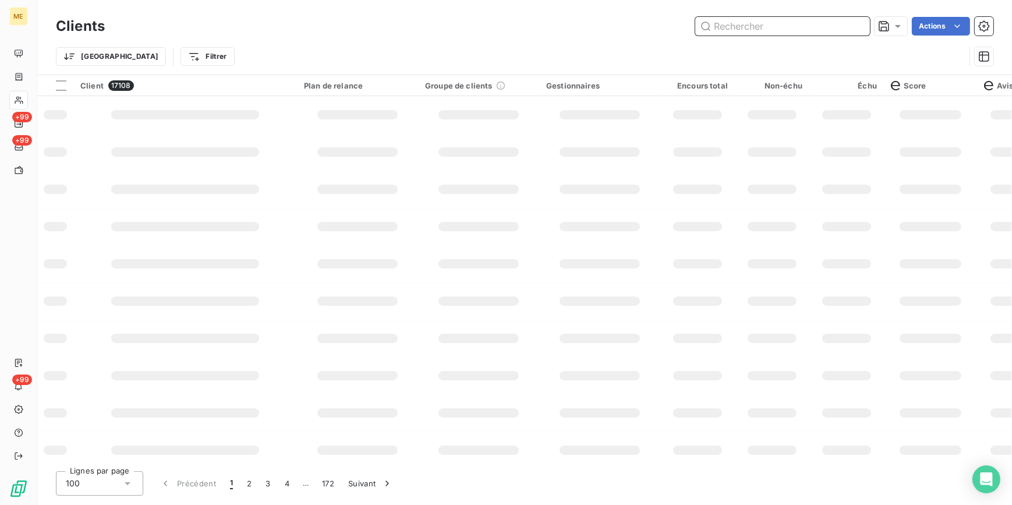
click at [851, 28] on input "text" at bounding box center [782, 26] width 175 height 19
drag, startPoint x: 851, startPoint y: 28, endPoint x: 1011, endPoint y: 373, distance: 380.5
click at [894, 155] on div "Clients boisbrun Actions Trier Filtrer Client 17108 Plan de relance Groupe de c…" at bounding box center [524, 252] width 975 height 505
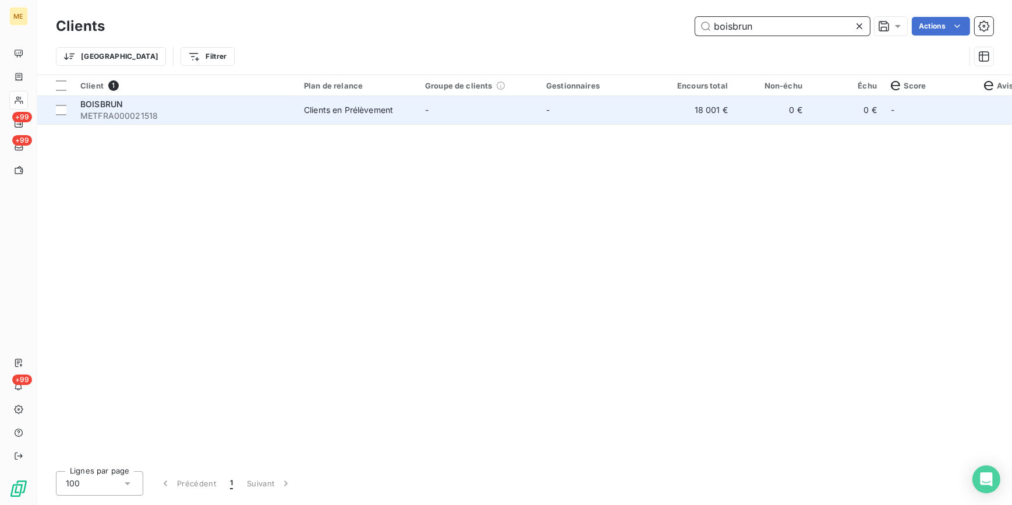
type input "boisbrun"
click at [275, 116] on span "METFRA000021518" at bounding box center [185, 116] width 210 height 12
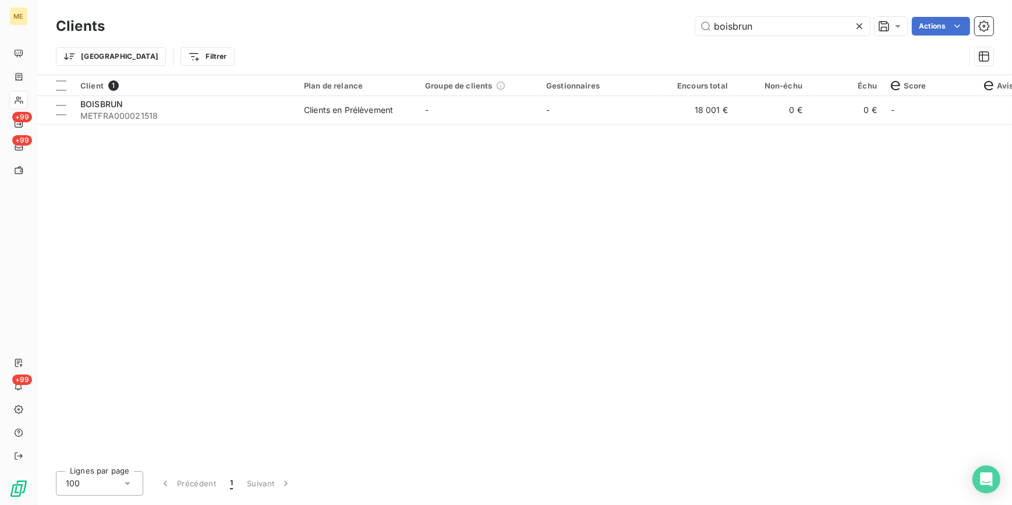
click at [858, 22] on icon at bounding box center [859, 26] width 12 height 12
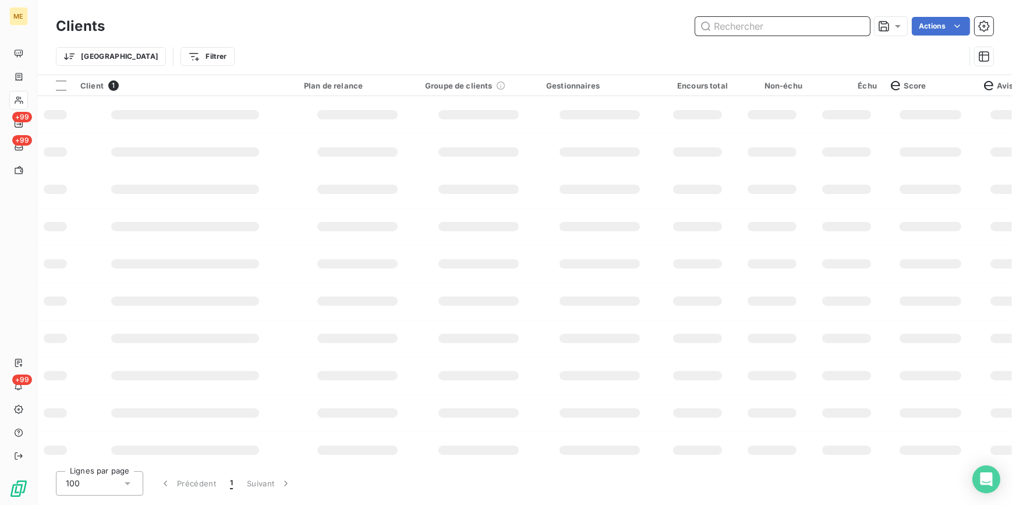
click at [849, 25] on input "text" at bounding box center [782, 26] width 175 height 19
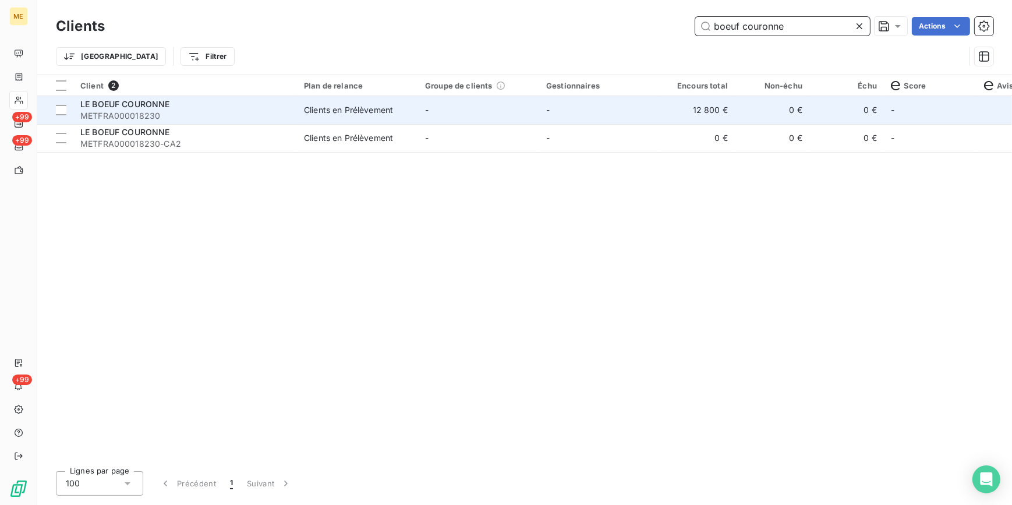
type input "boeuf couronne"
click at [388, 118] on td "Clients en Prélèvement" at bounding box center [357, 110] width 121 height 28
